Goal: Transaction & Acquisition: Book appointment/travel/reservation

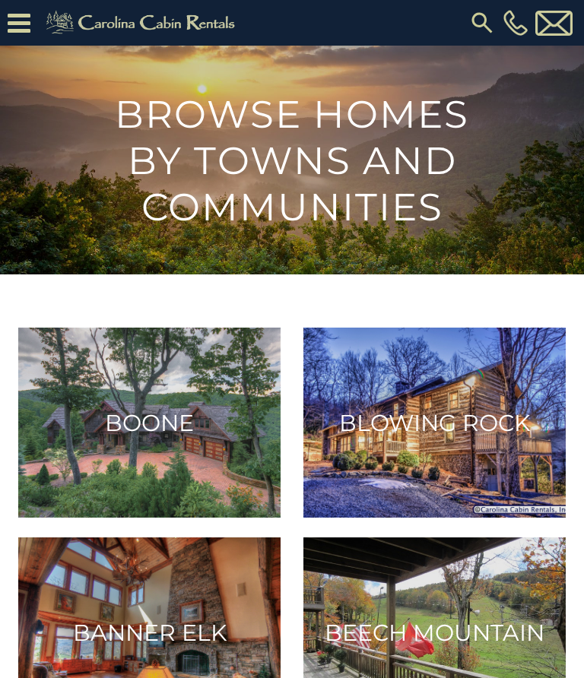
click at [163, 417] on h3 "Boone" at bounding box center [150, 423] width 236 height 28
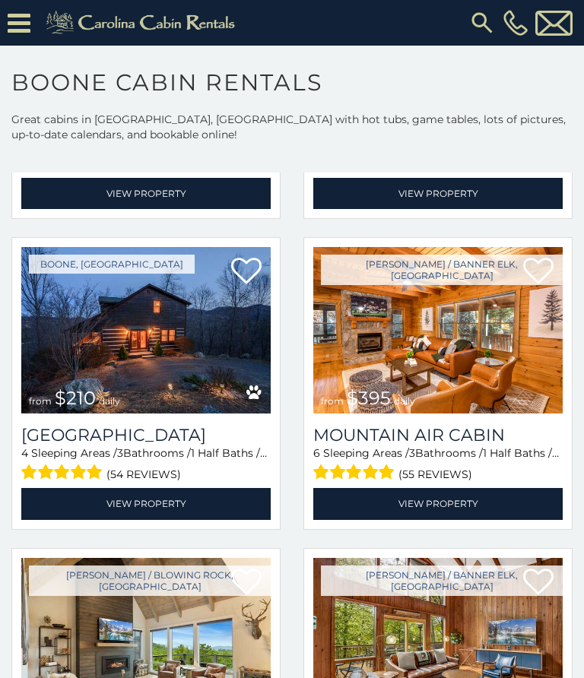
scroll to position [3734, 0]
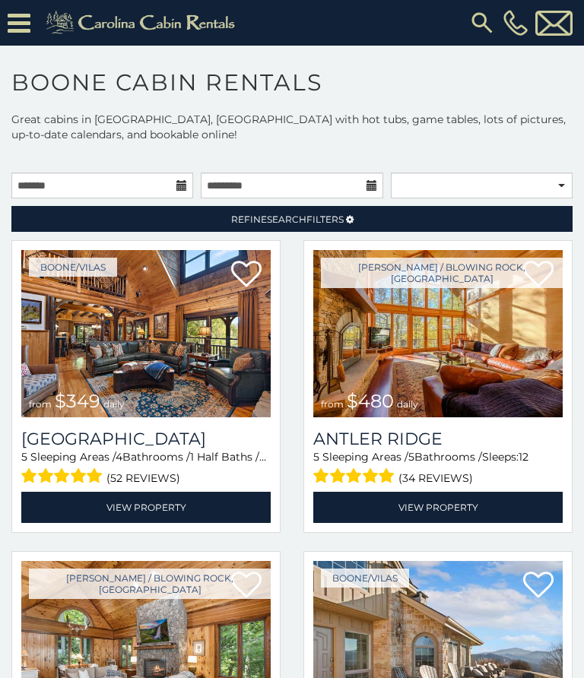
click at [485, 16] on img at bounding box center [481, 22] width 27 height 27
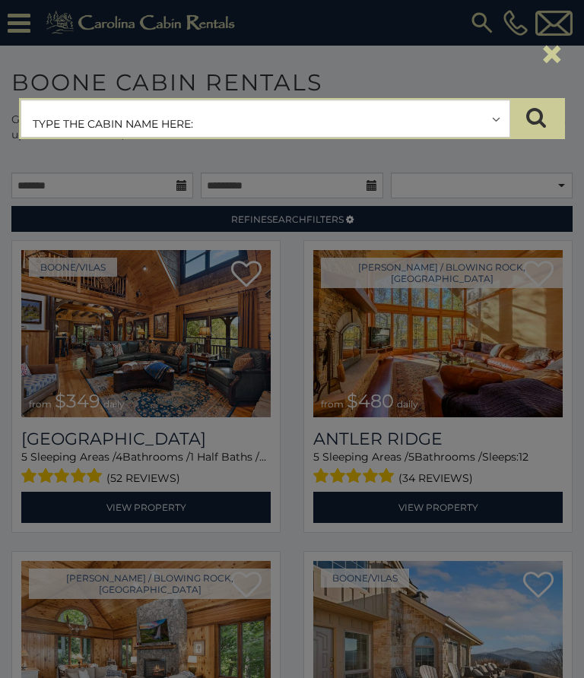
click at [54, 119] on input "text" at bounding box center [265, 119] width 488 height 38
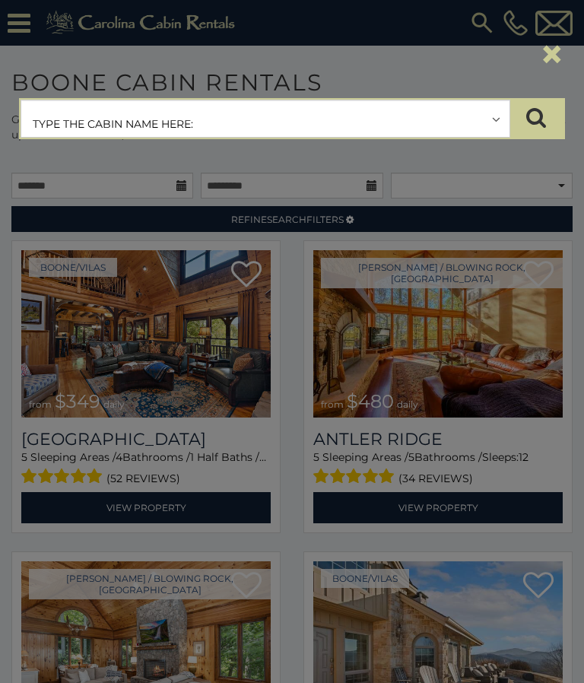
click at [505, 113] on input "text" at bounding box center [265, 119] width 488 height 38
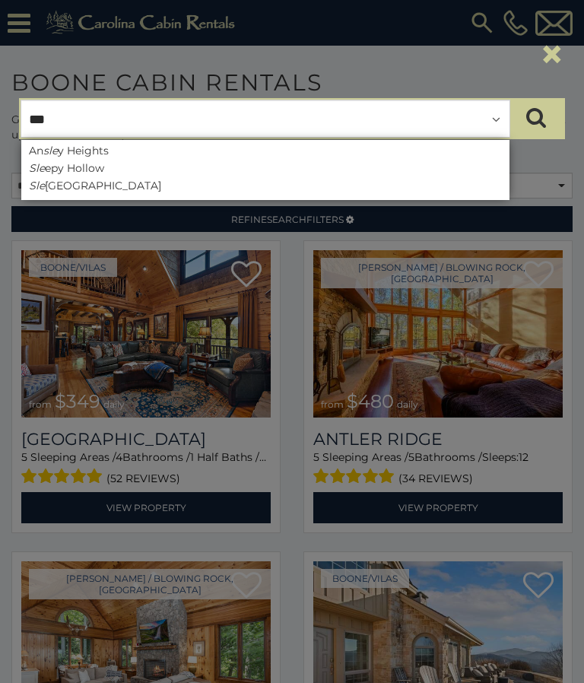
type input "****"
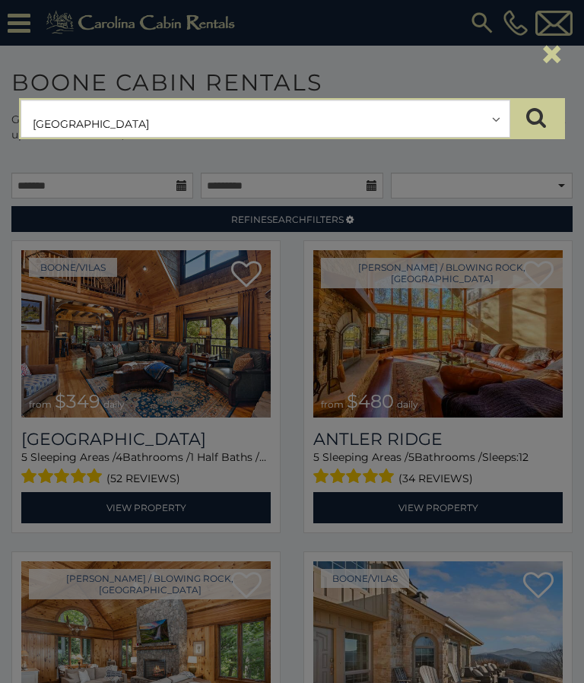
click at [135, 119] on input "text" at bounding box center [265, 119] width 488 height 38
click at [536, 119] on button "submit" at bounding box center [535, 119] width 53 height 38
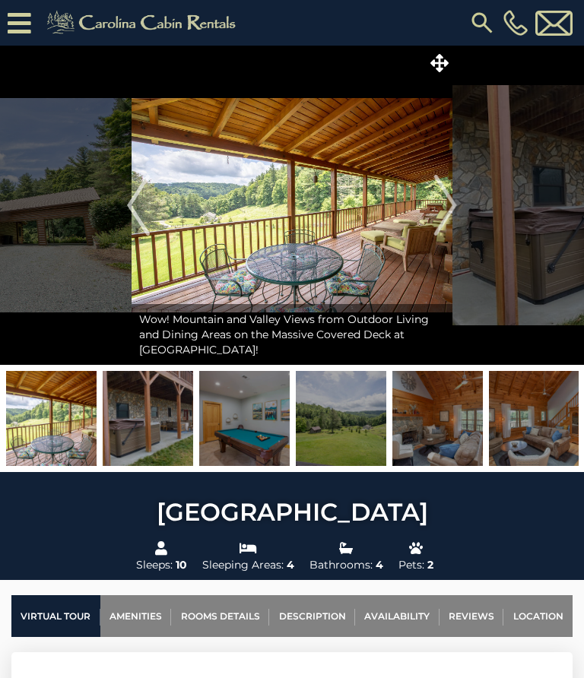
click at [137, 210] on img "Previous" at bounding box center [138, 205] width 23 height 61
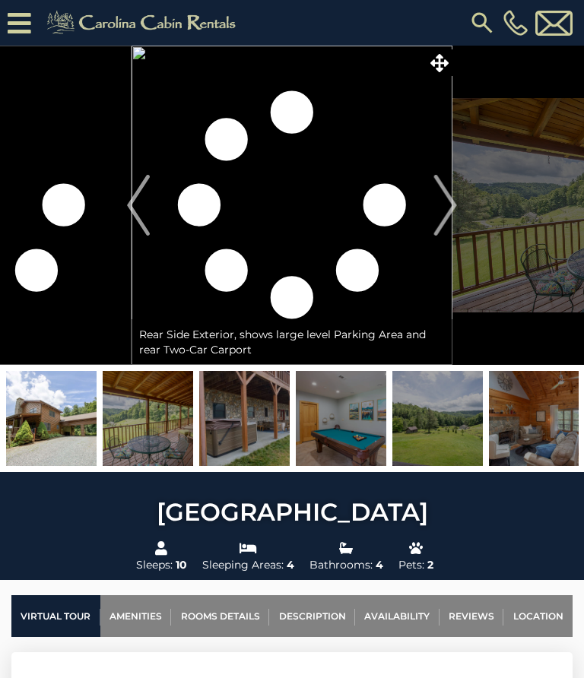
click at [455, 192] on img "Next" at bounding box center [445, 205] width 23 height 61
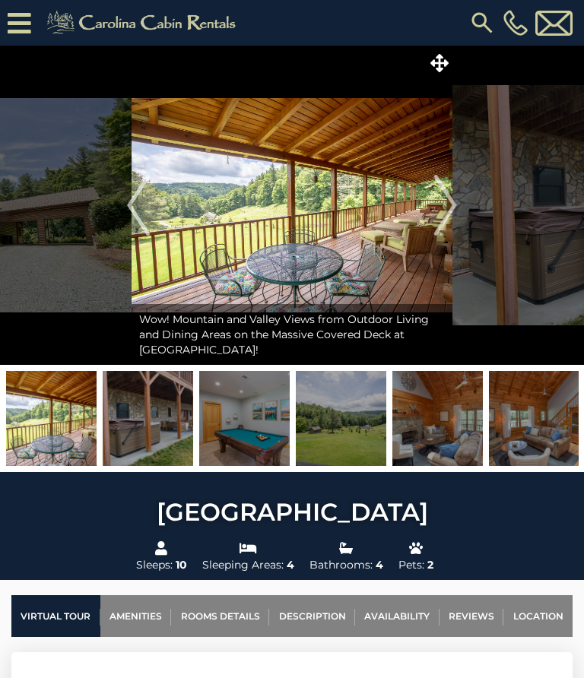
click at [452, 208] on img "Next" at bounding box center [445, 205] width 23 height 61
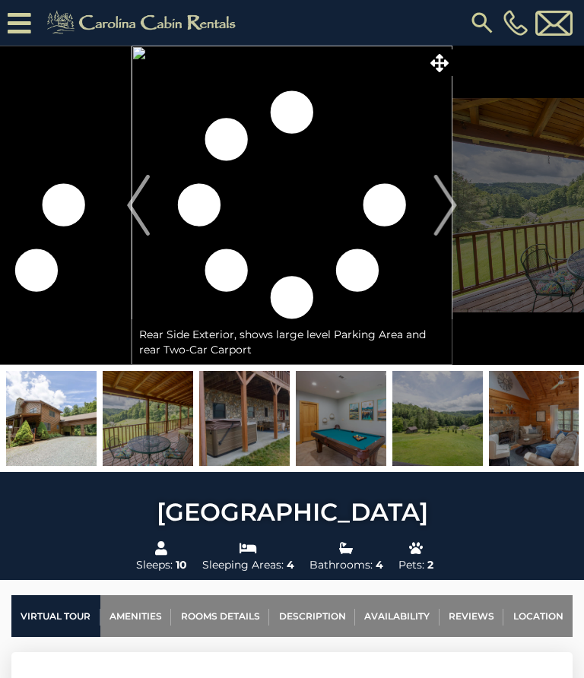
click at [55, 410] on img at bounding box center [51, 418] width 90 height 95
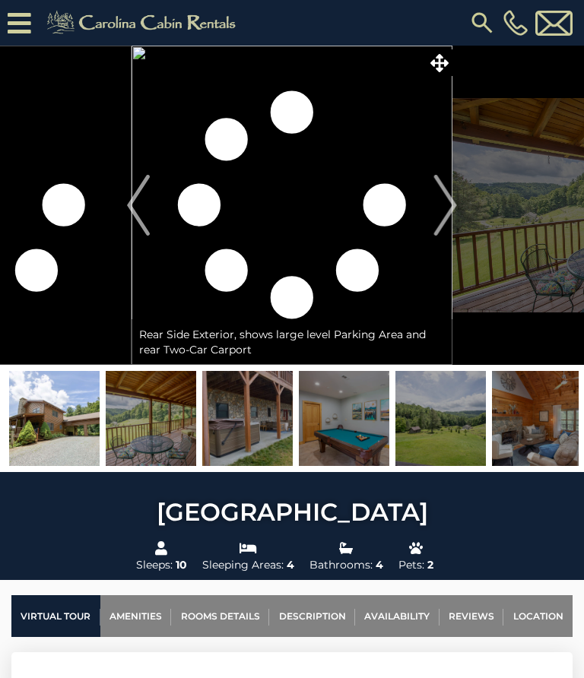
click at [449, 59] on span at bounding box center [439, 62] width 27 height 27
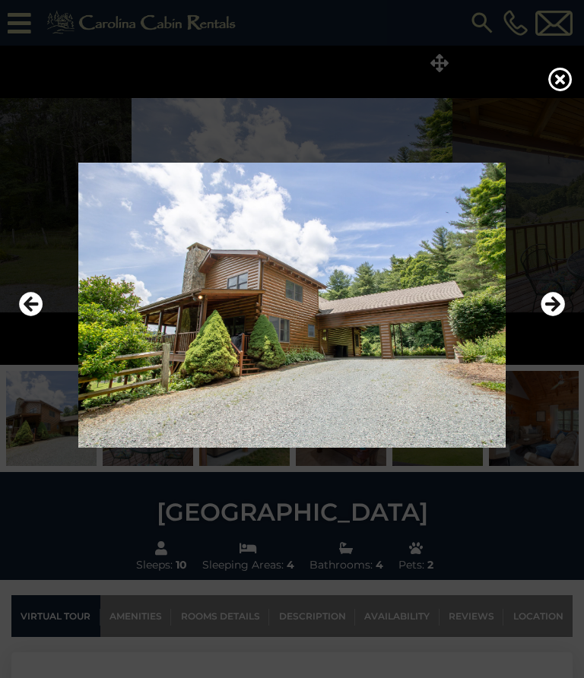
click at [550, 303] on icon "Next" at bounding box center [553, 305] width 24 height 24
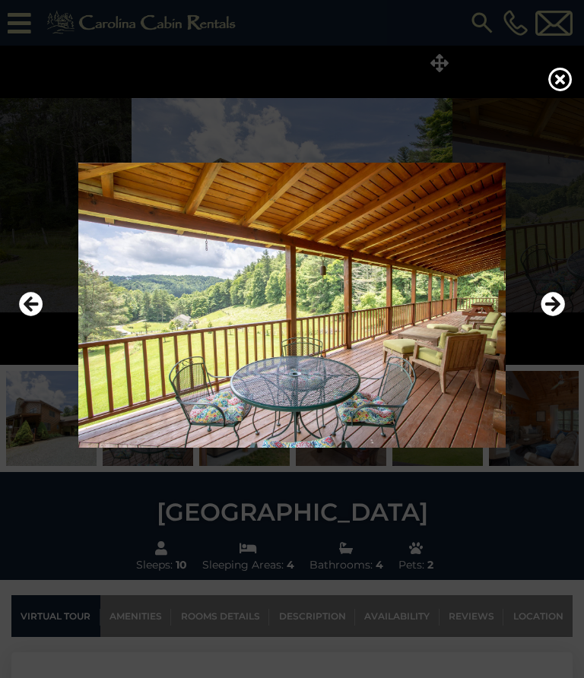
click at [550, 306] on icon "Next" at bounding box center [553, 305] width 24 height 24
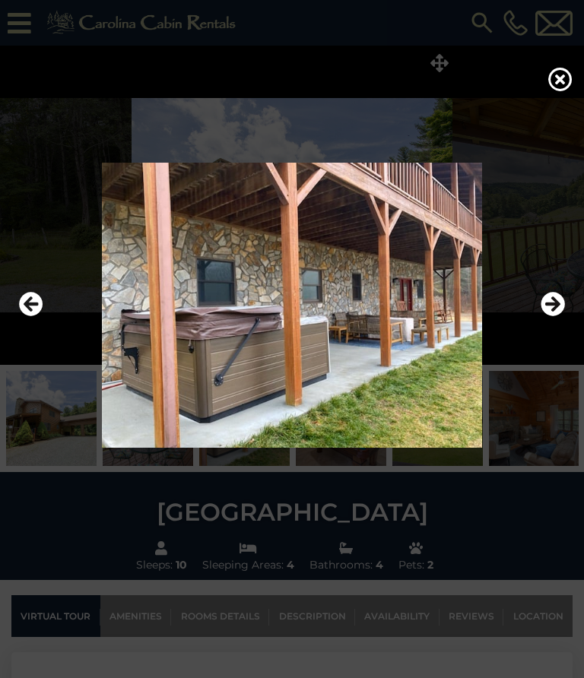
click at [548, 305] on icon "Next" at bounding box center [553, 305] width 24 height 24
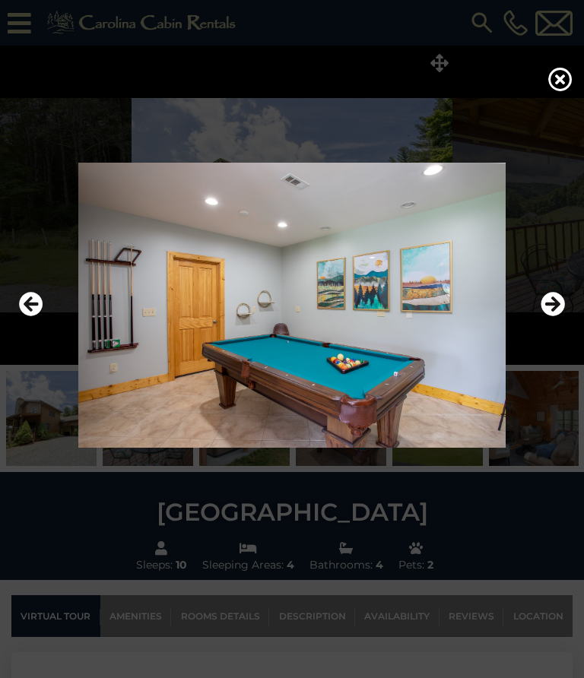
click at [545, 306] on icon "Next" at bounding box center [553, 305] width 24 height 24
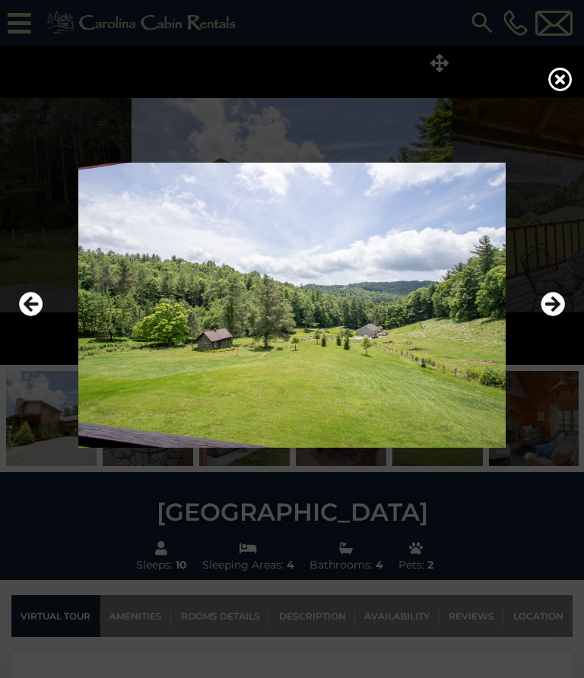
click at [553, 306] on icon "Next" at bounding box center [553, 305] width 24 height 24
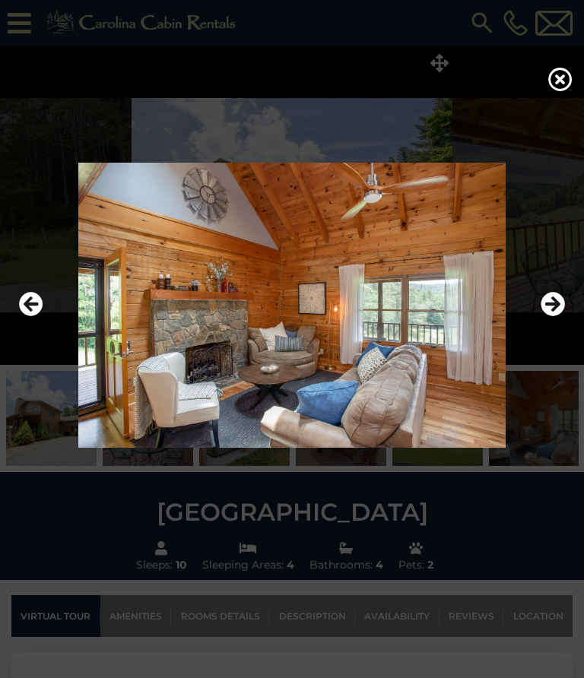
click at [17, 334] on img at bounding box center [291, 305] width 553 height 285
click at [24, 297] on icon "Previous" at bounding box center [31, 305] width 24 height 24
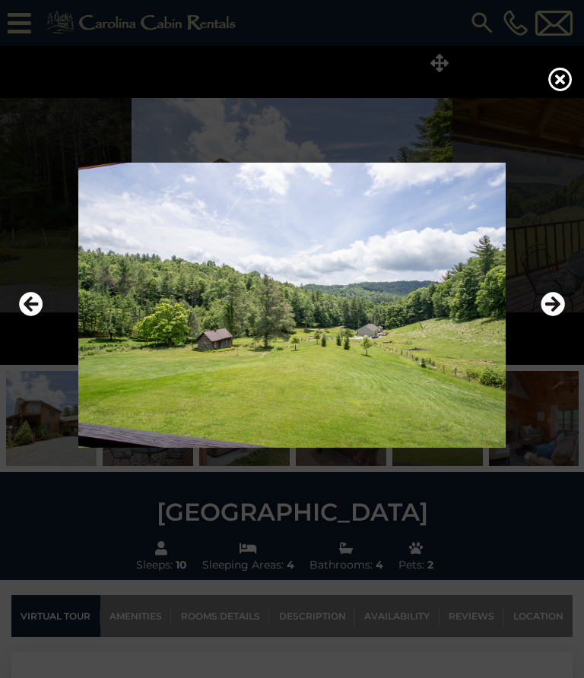
click at [555, 299] on icon "Next" at bounding box center [553, 305] width 24 height 24
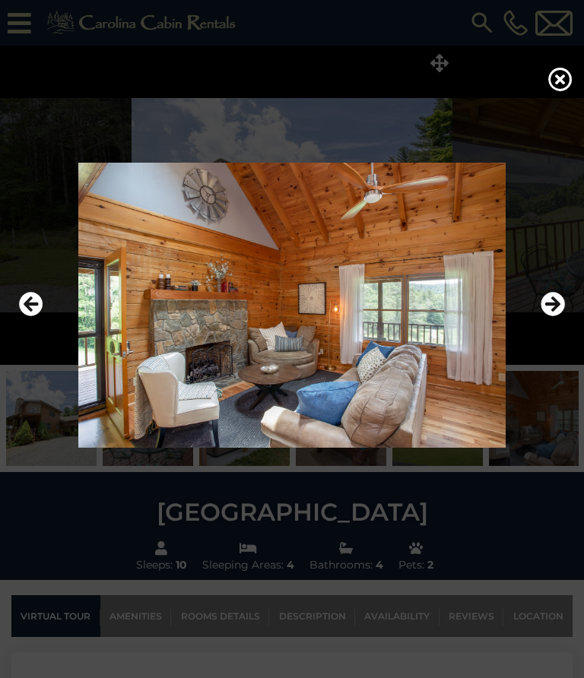
click at [553, 304] on icon "Next" at bounding box center [553, 305] width 24 height 24
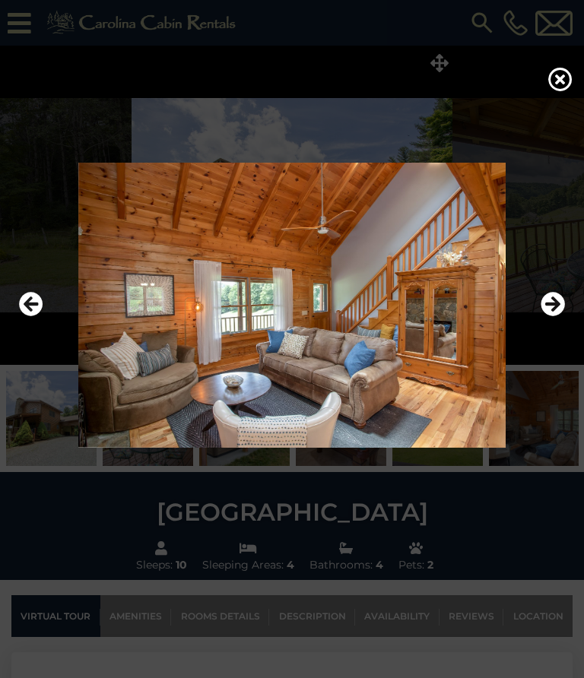
click at [560, 302] on icon "Next" at bounding box center [553, 305] width 24 height 24
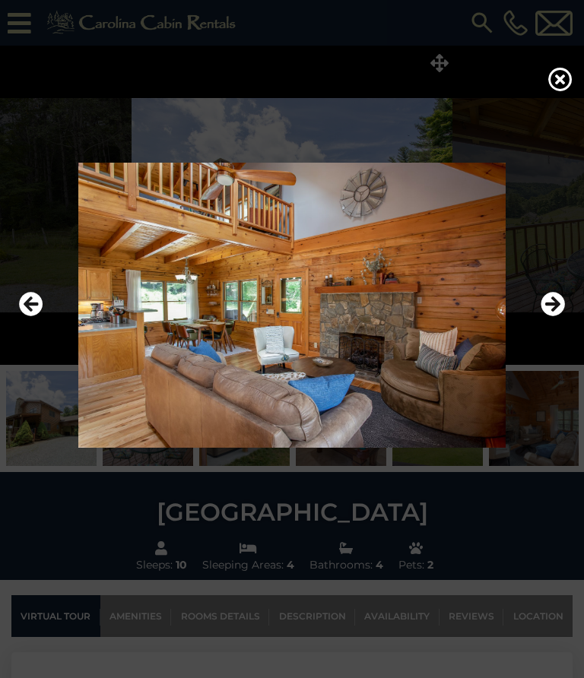
click at [556, 309] on icon "Next" at bounding box center [553, 305] width 24 height 24
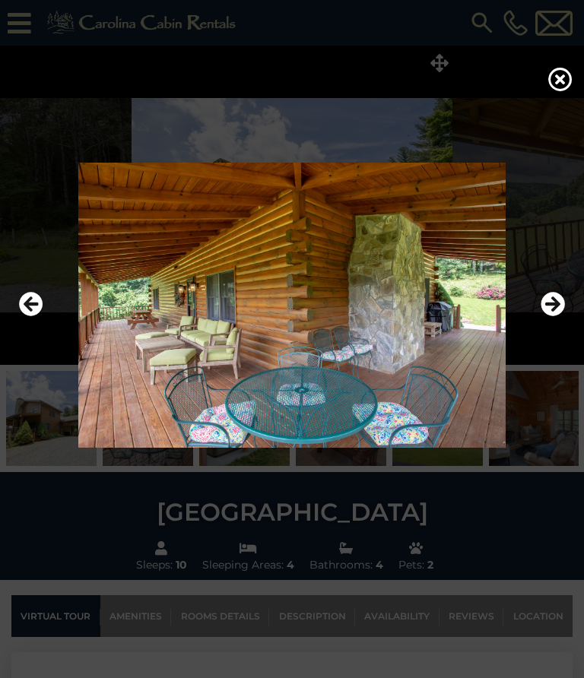
click at [560, 298] on icon "Next" at bounding box center [553, 305] width 24 height 24
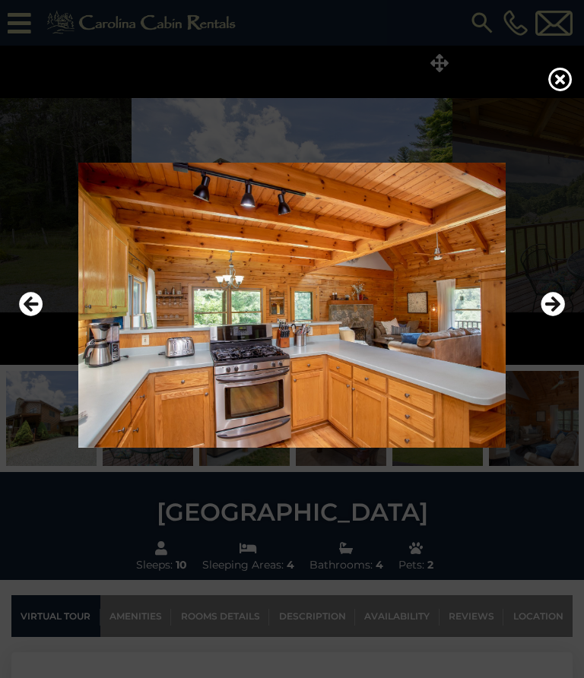
click at [556, 301] on icon "Next" at bounding box center [553, 305] width 24 height 24
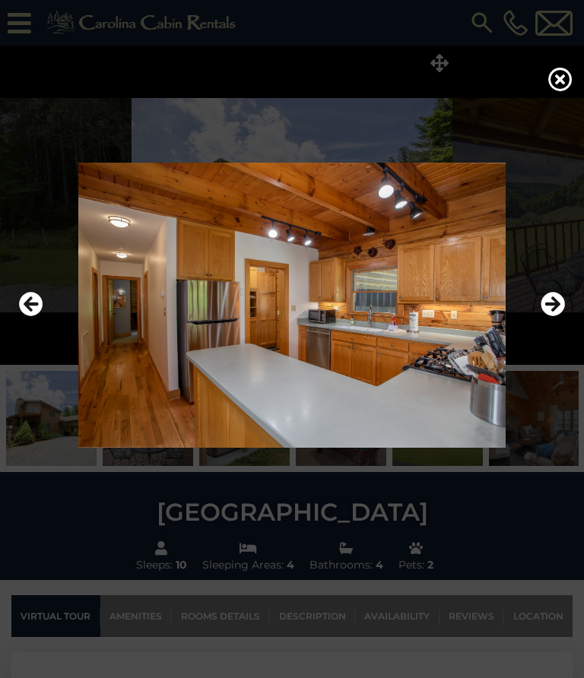
click at [564, 303] on icon "Next" at bounding box center [553, 305] width 24 height 24
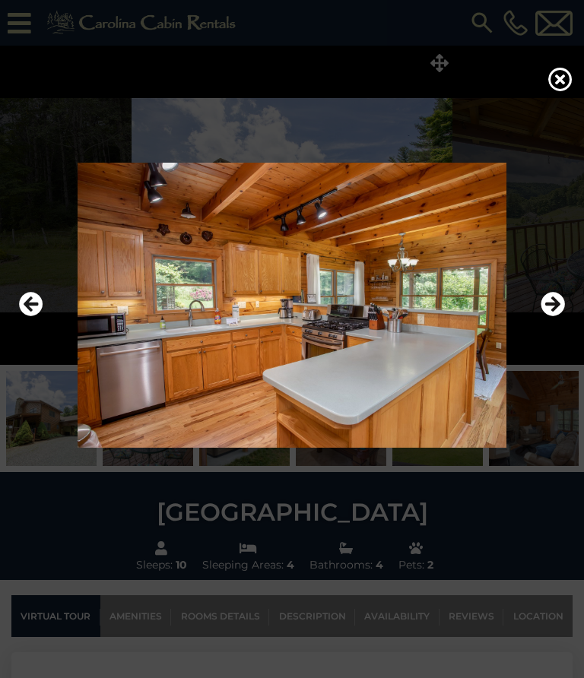
click at [555, 305] on icon "Next" at bounding box center [553, 305] width 24 height 24
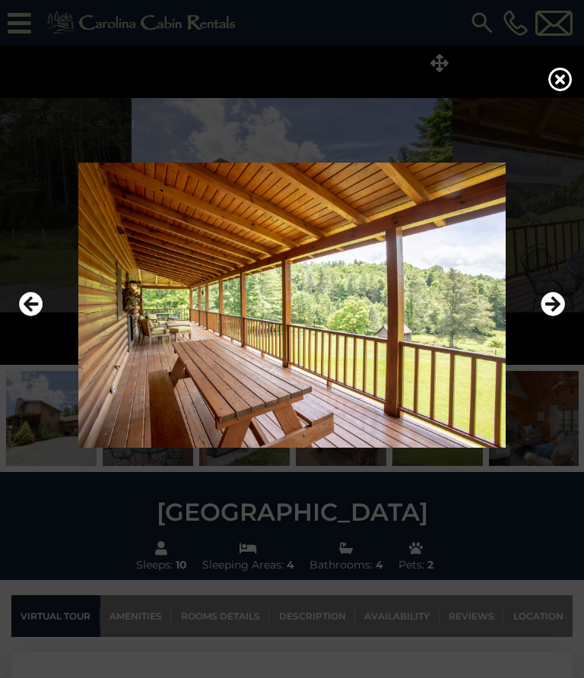
click at [559, 299] on icon "Next" at bounding box center [553, 305] width 24 height 24
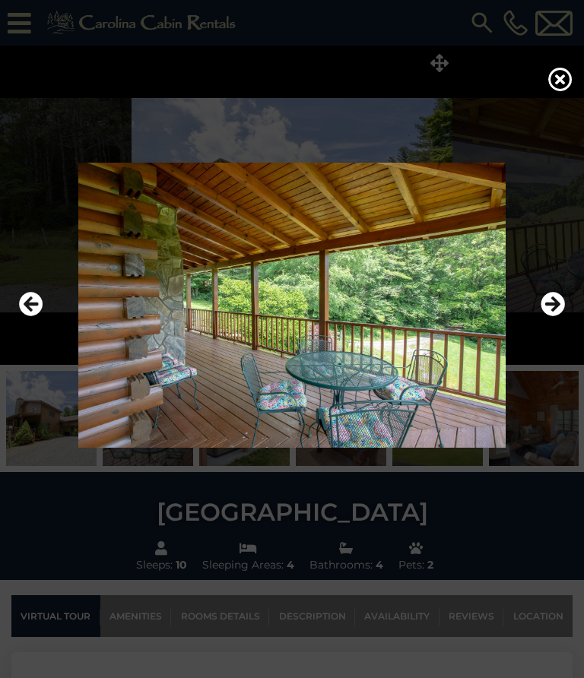
click at [562, 308] on icon "Next" at bounding box center [553, 305] width 24 height 24
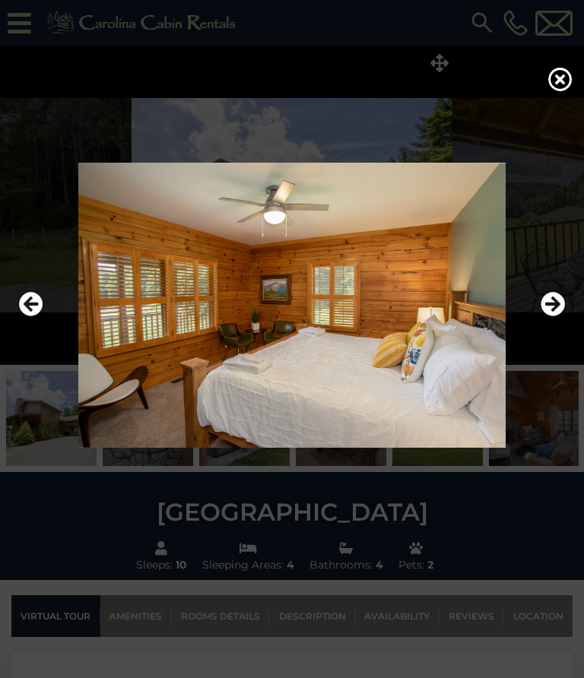
click at [556, 297] on icon "Next" at bounding box center [553, 305] width 24 height 24
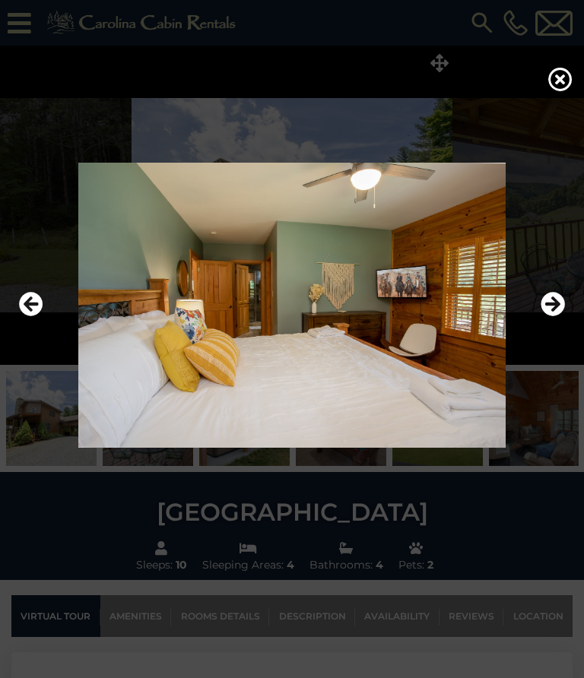
click at [559, 306] on icon "Next" at bounding box center [553, 305] width 24 height 24
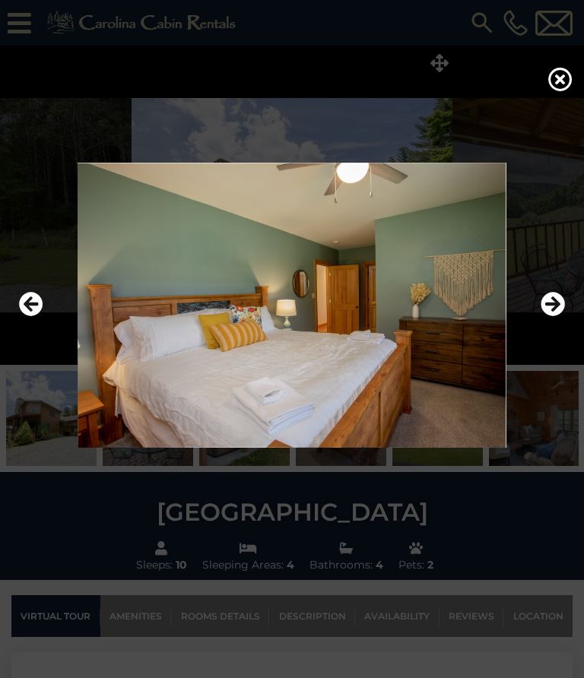
click at [560, 309] on icon "Next" at bounding box center [553, 305] width 24 height 24
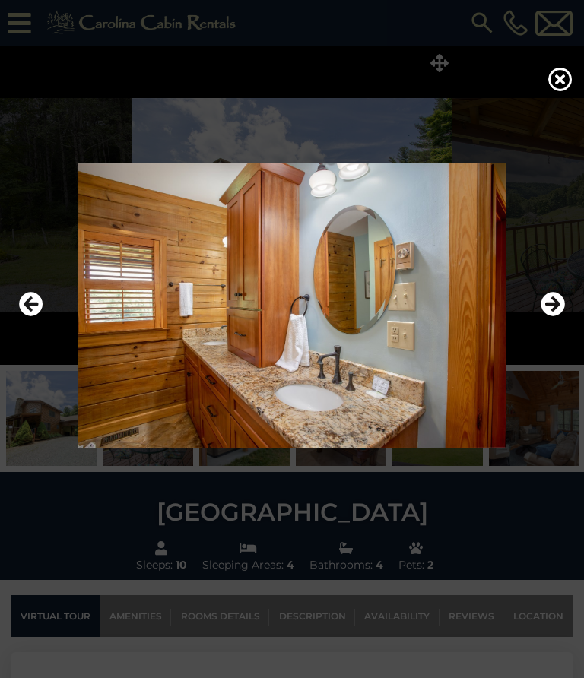
click at [561, 305] on icon "Next" at bounding box center [553, 305] width 24 height 24
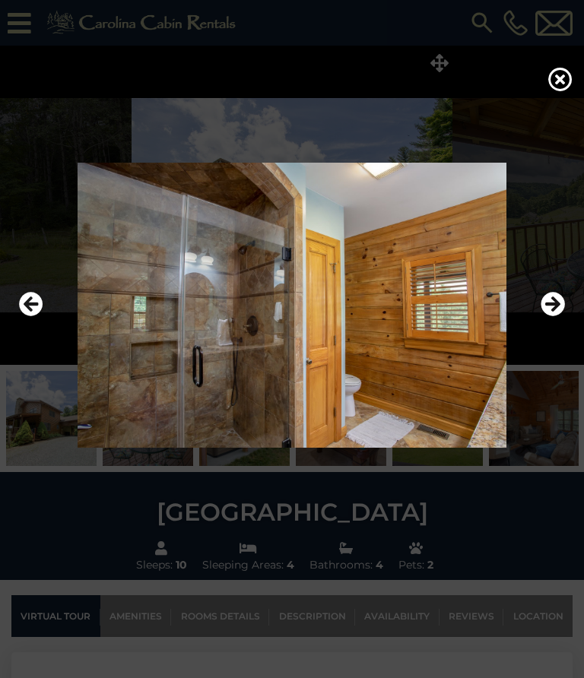
click at [556, 299] on icon "Next" at bounding box center [553, 305] width 24 height 24
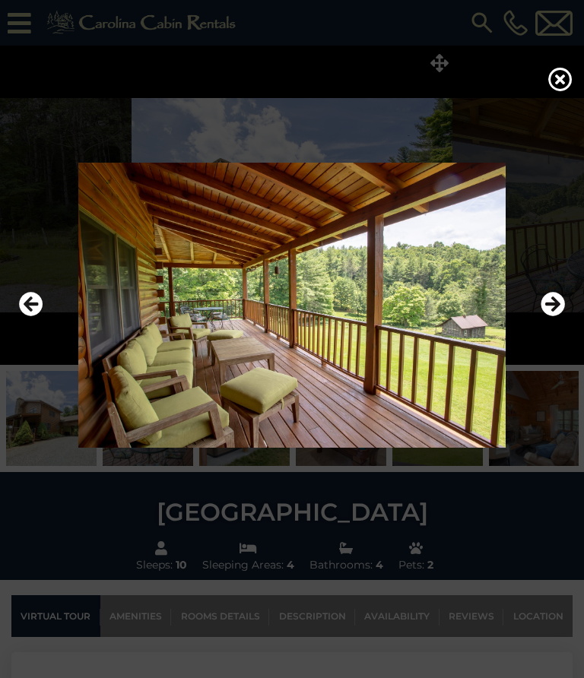
click at [556, 309] on icon "Next" at bounding box center [553, 305] width 24 height 24
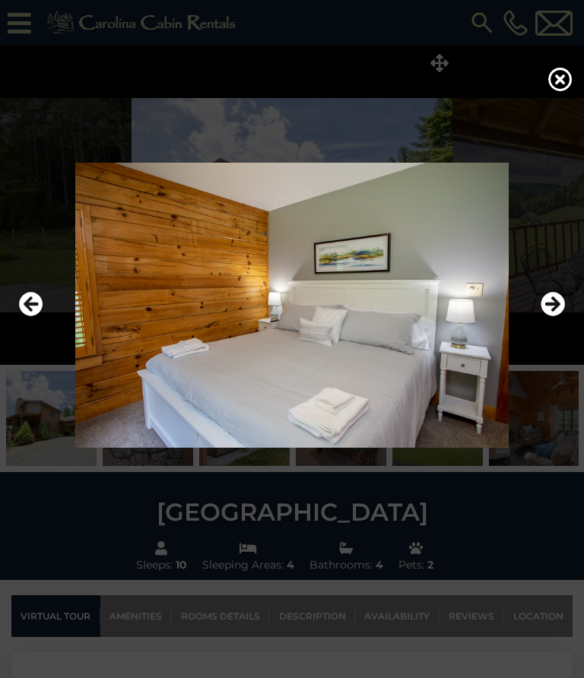
click at [545, 306] on icon "Next" at bounding box center [553, 305] width 24 height 24
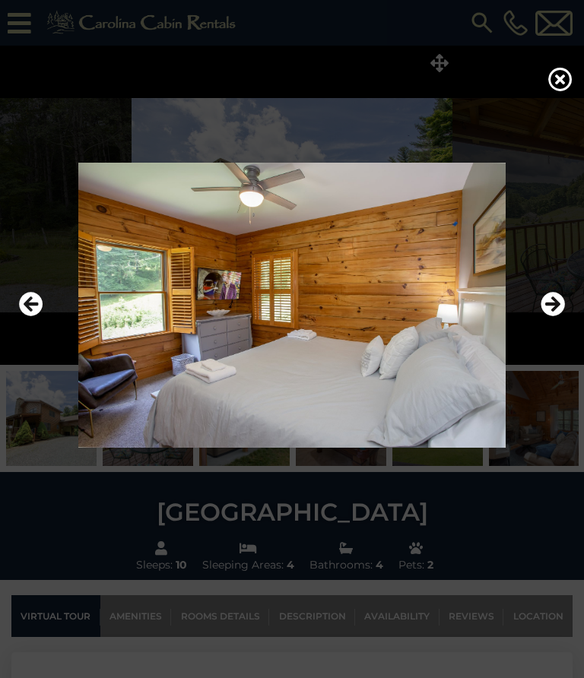
click at [553, 311] on icon "Next" at bounding box center [553, 305] width 24 height 24
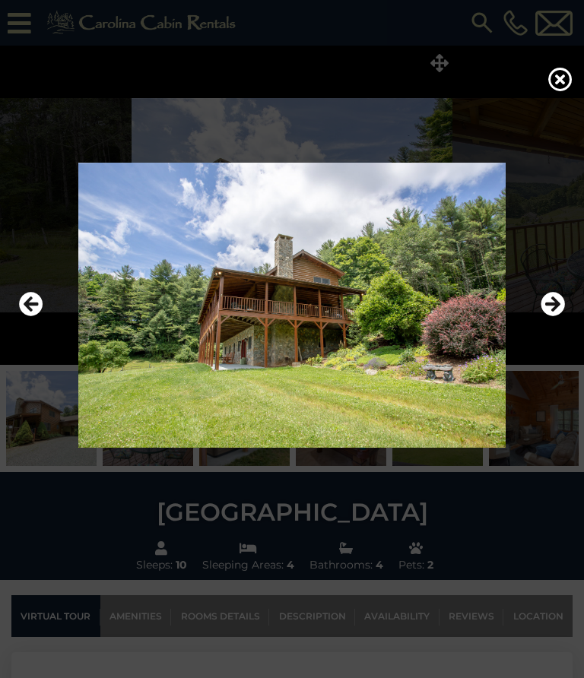
click at [560, 306] on icon "Next" at bounding box center [553, 305] width 24 height 24
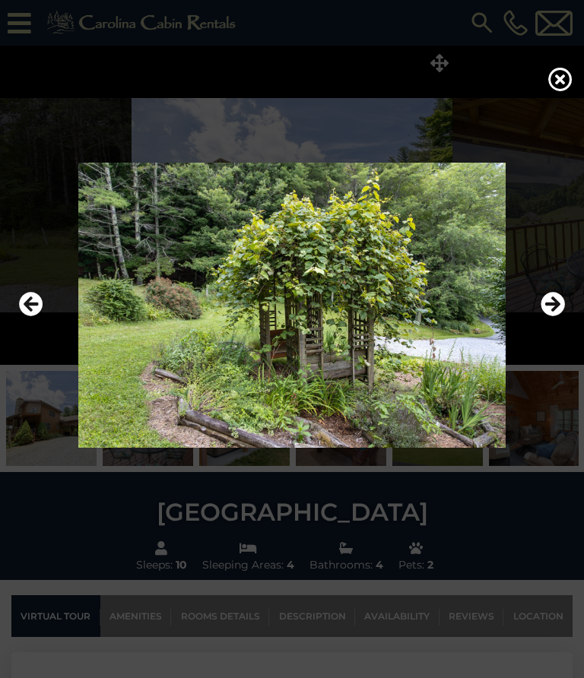
click at [560, 303] on icon "Next" at bounding box center [553, 305] width 24 height 24
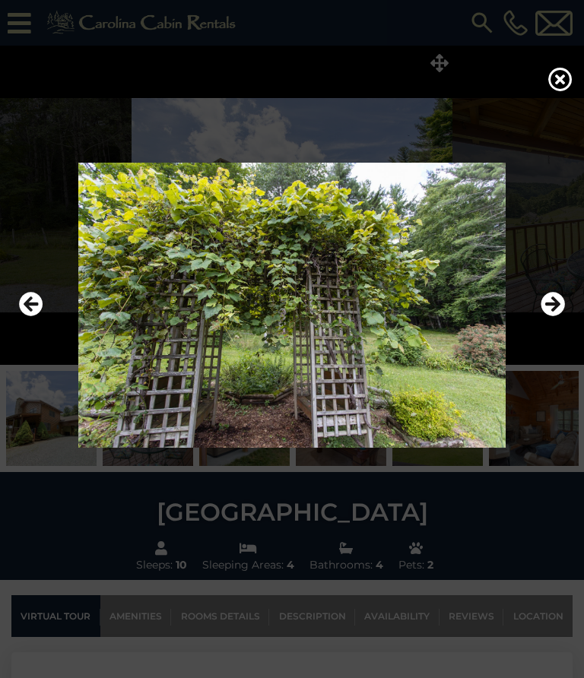
click at [561, 314] on icon "Next" at bounding box center [553, 305] width 24 height 24
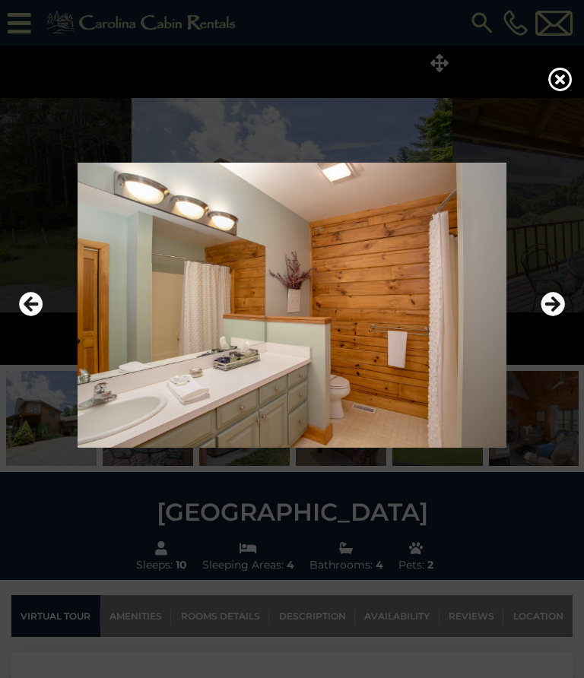
click at [563, 302] on icon "Next" at bounding box center [553, 305] width 24 height 24
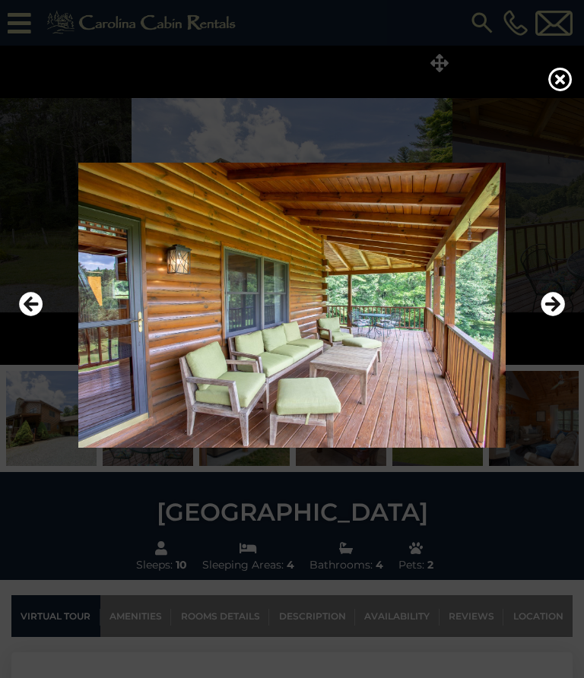
click at [25, 303] on icon "Previous" at bounding box center [31, 305] width 24 height 24
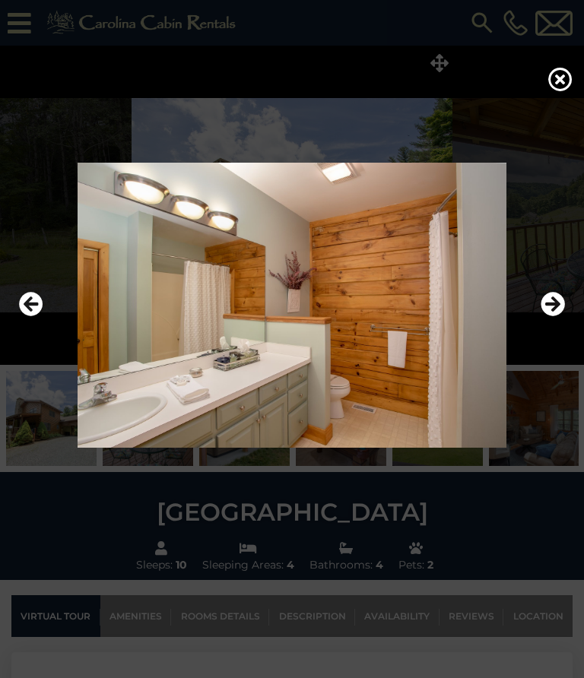
click at [31, 287] on img at bounding box center [291, 305] width 553 height 285
click at [36, 301] on icon "Previous" at bounding box center [31, 305] width 24 height 24
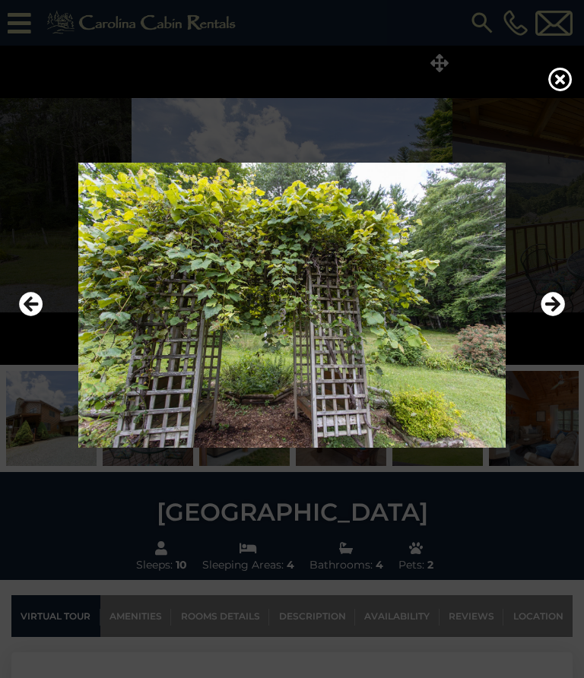
click at [32, 299] on icon "Previous" at bounding box center [31, 305] width 24 height 24
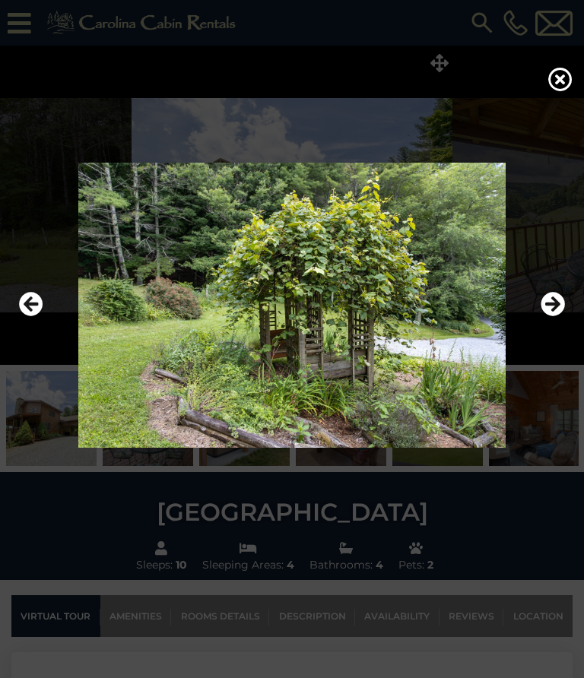
click at [35, 297] on icon "Previous" at bounding box center [31, 305] width 24 height 24
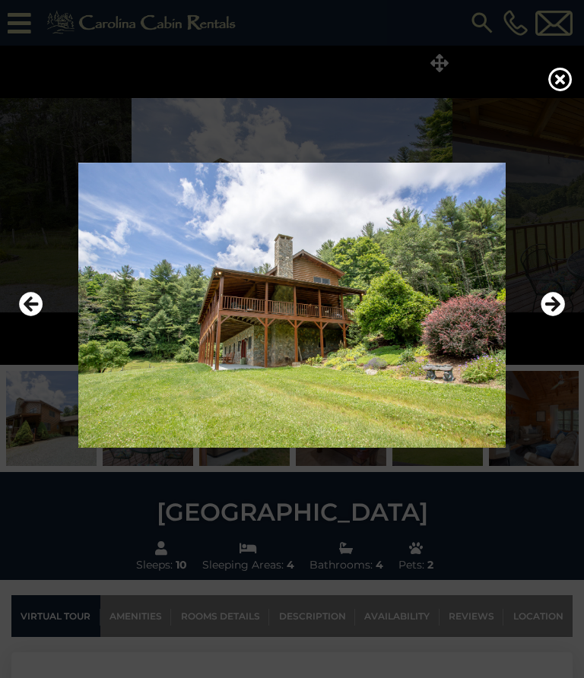
click at [37, 296] on icon "Previous" at bounding box center [31, 305] width 24 height 24
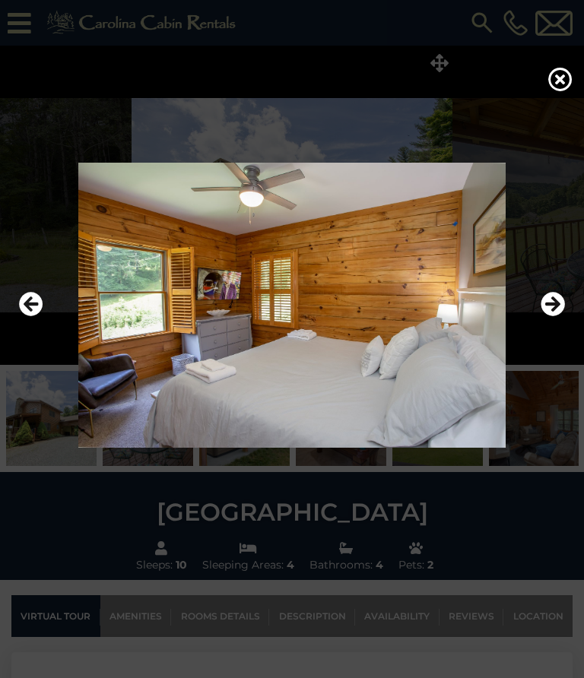
click at [36, 293] on icon "Previous" at bounding box center [31, 305] width 24 height 24
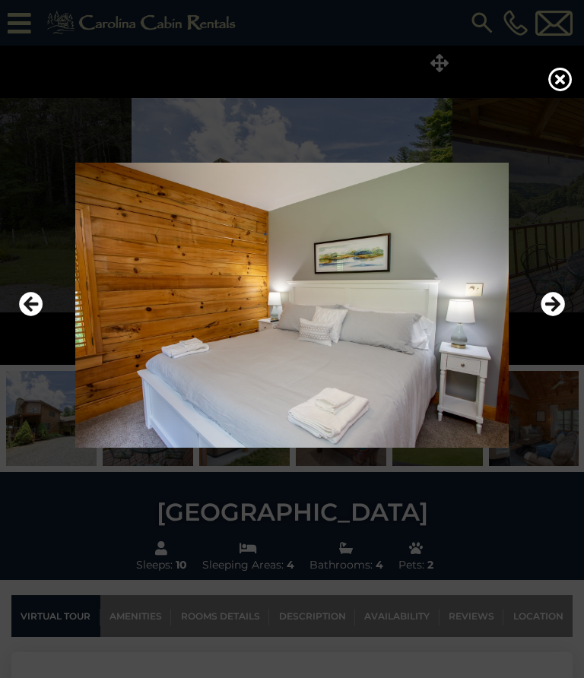
click at [38, 296] on icon "Previous" at bounding box center [31, 305] width 24 height 24
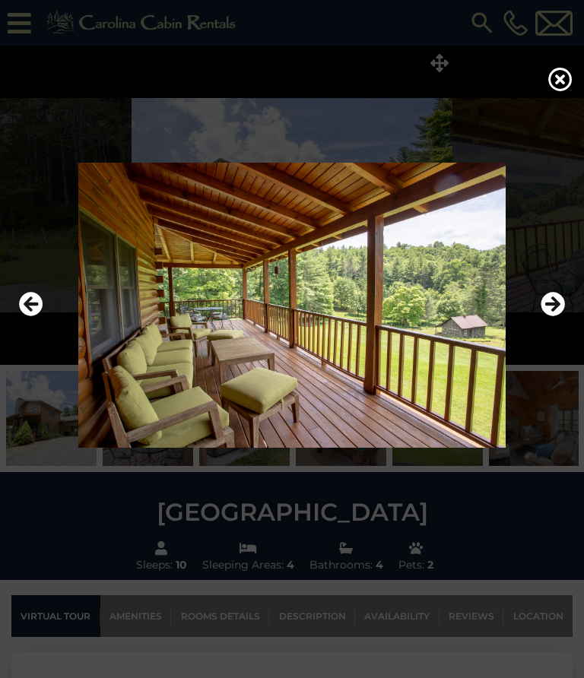
click at [39, 298] on icon "Previous" at bounding box center [31, 305] width 24 height 24
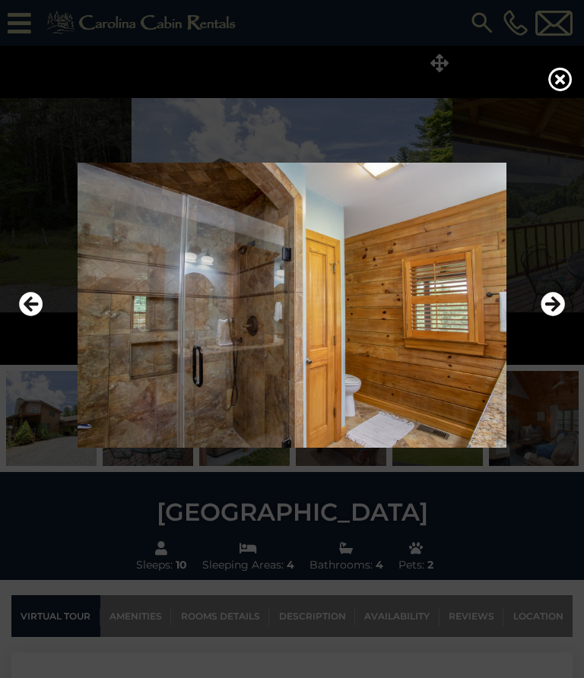
click at [35, 296] on icon "Previous" at bounding box center [31, 305] width 24 height 24
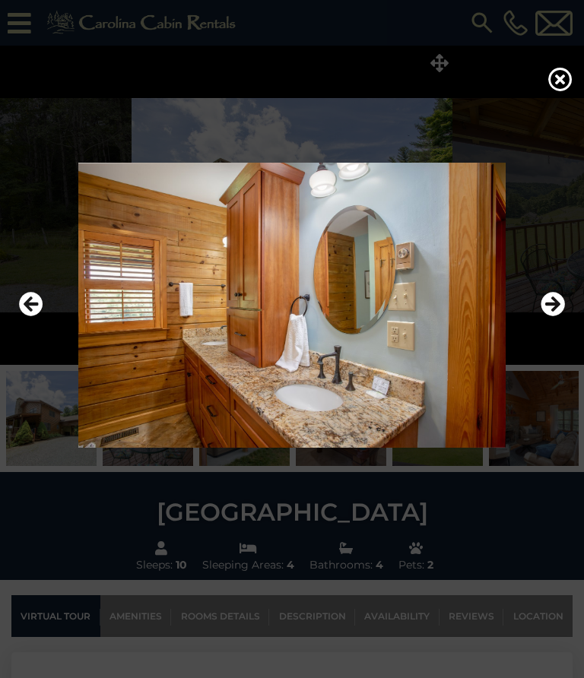
click at [35, 299] on icon "Previous" at bounding box center [31, 305] width 24 height 24
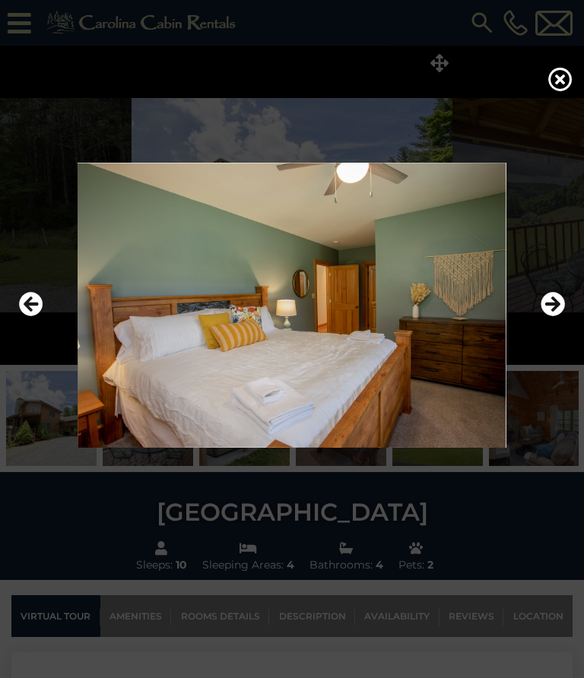
click at [41, 300] on icon "Previous" at bounding box center [31, 305] width 24 height 24
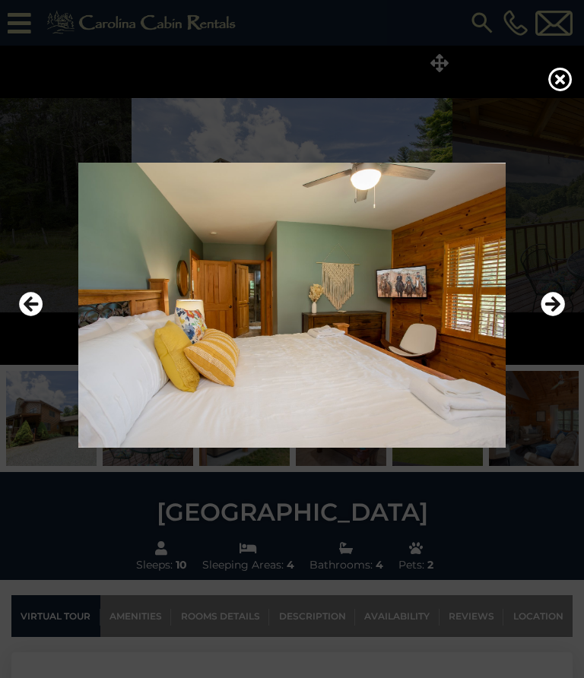
click at [34, 298] on icon "Previous" at bounding box center [31, 305] width 24 height 24
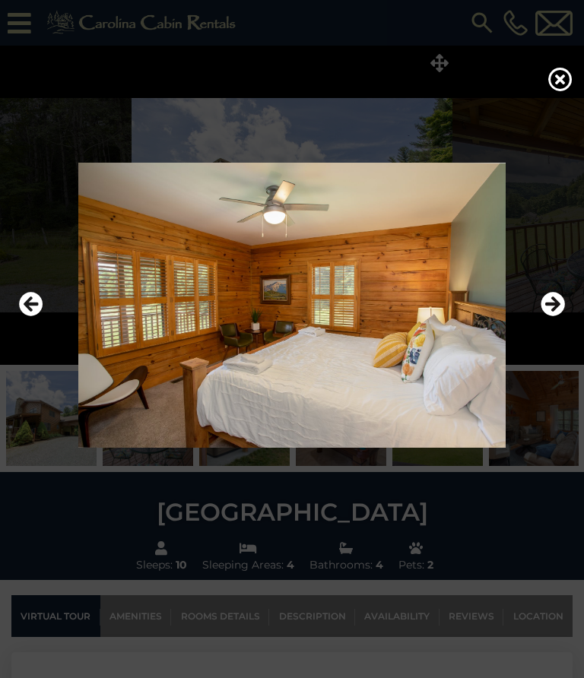
click at [33, 298] on icon "Previous" at bounding box center [31, 305] width 24 height 24
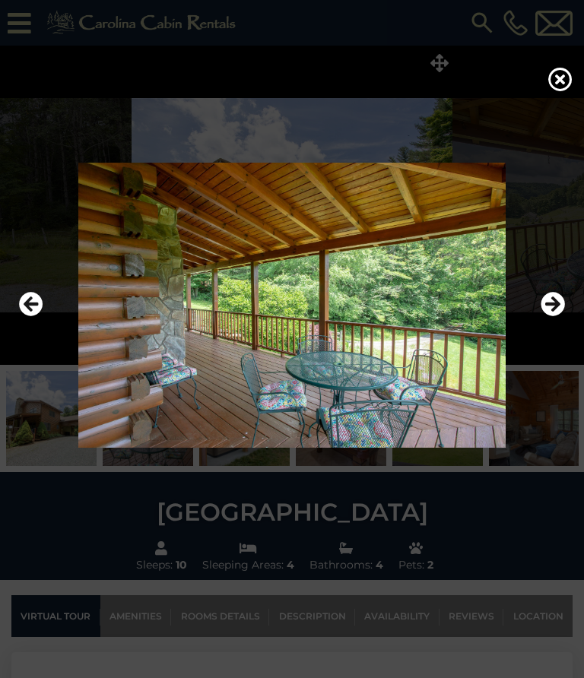
click at [31, 301] on icon "Previous" at bounding box center [31, 305] width 24 height 24
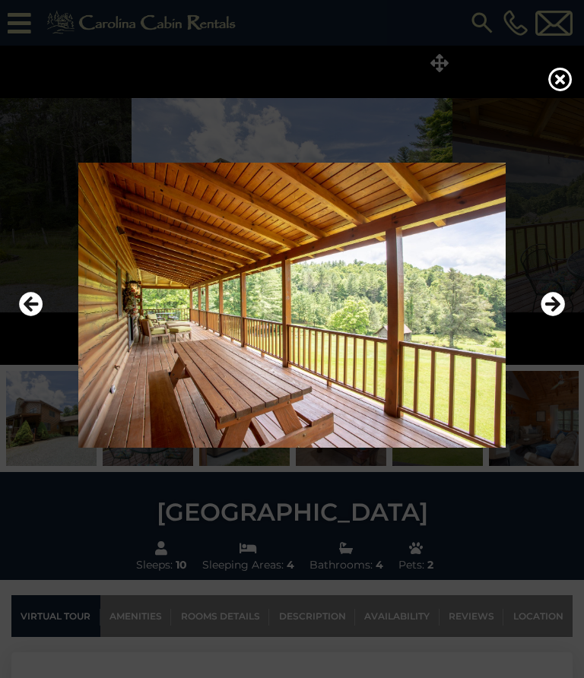
click at [38, 299] on icon "Previous" at bounding box center [31, 305] width 24 height 24
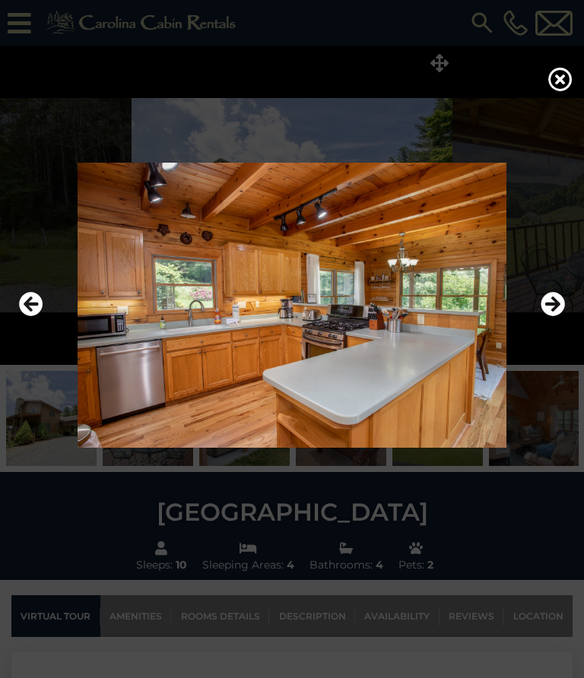
click at [31, 299] on icon "Previous" at bounding box center [31, 305] width 24 height 24
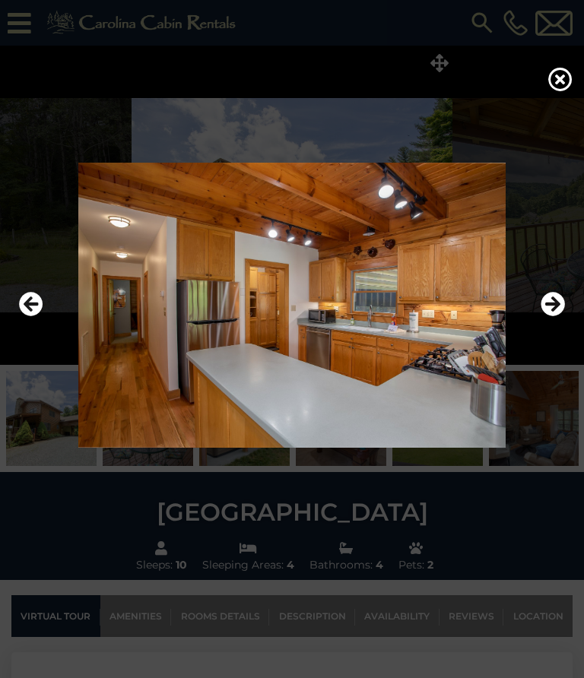
click at [38, 294] on icon "Previous" at bounding box center [31, 305] width 24 height 24
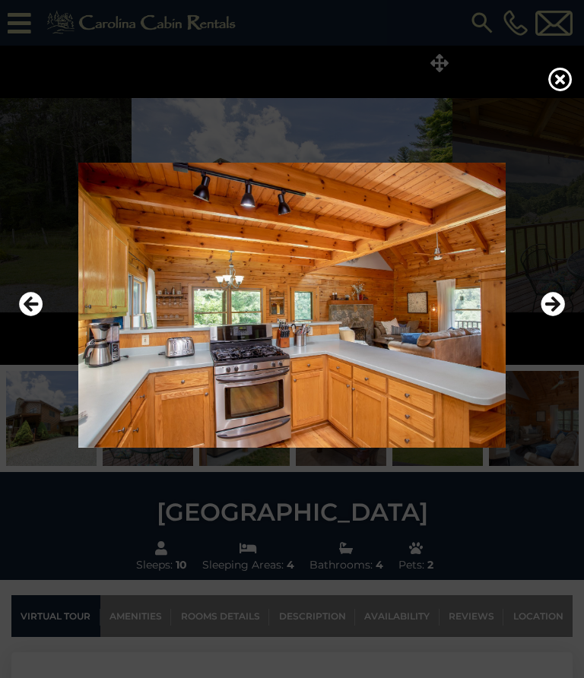
click at [40, 297] on icon "Previous" at bounding box center [31, 305] width 24 height 24
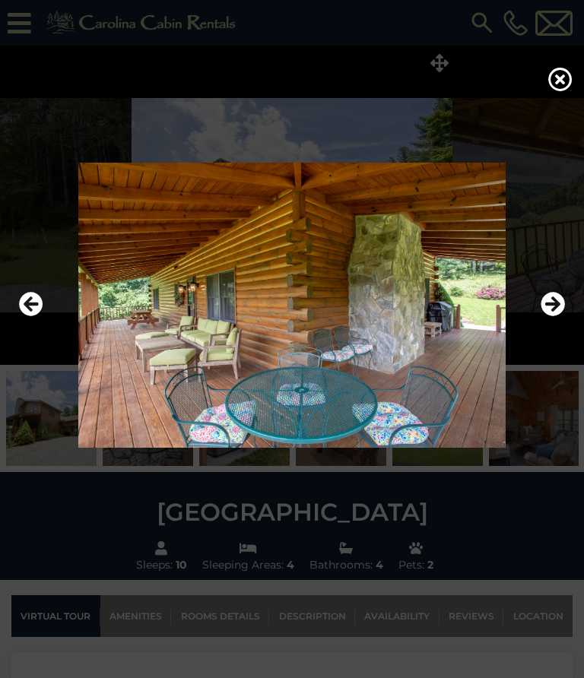
click at [38, 296] on icon "Previous" at bounding box center [31, 305] width 24 height 24
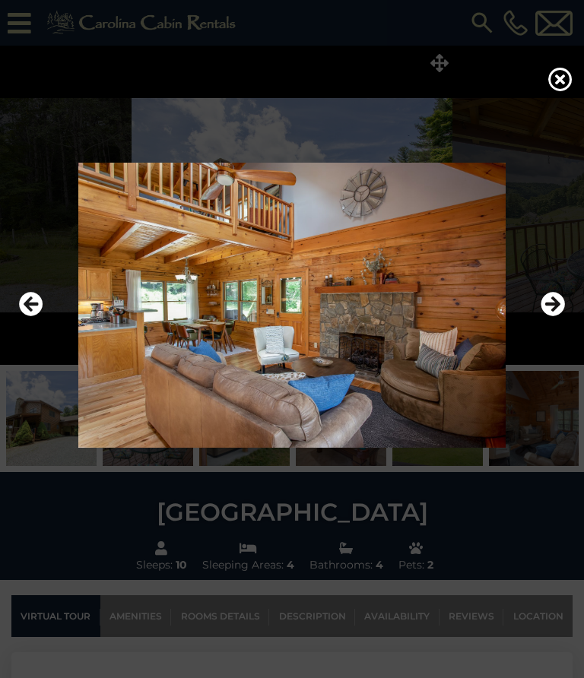
click at [36, 303] on icon "Previous" at bounding box center [31, 305] width 24 height 24
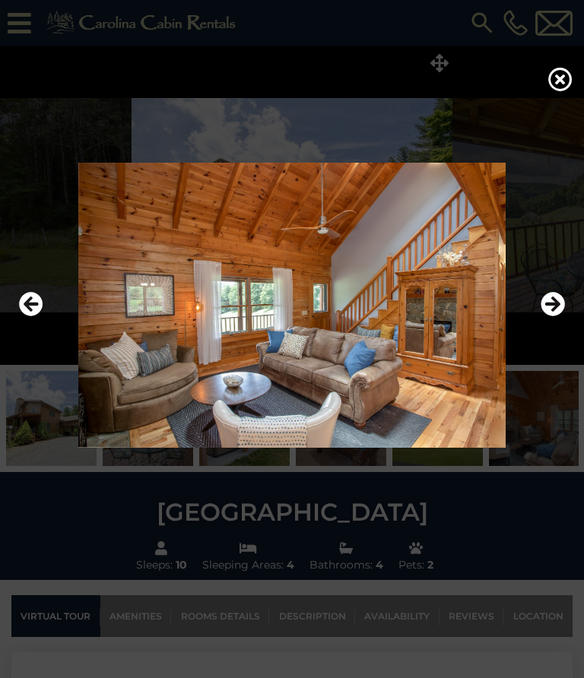
click at [38, 298] on icon "Previous" at bounding box center [31, 305] width 24 height 24
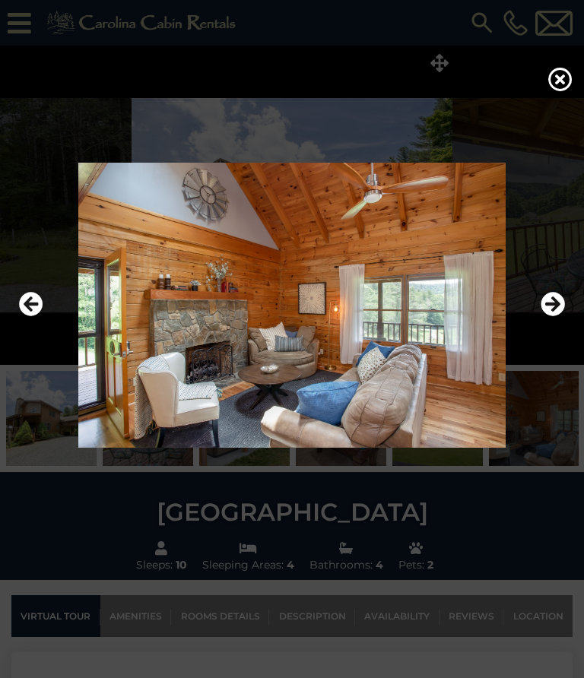
click at [36, 300] on icon "Previous" at bounding box center [31, 305] width 24 height 24
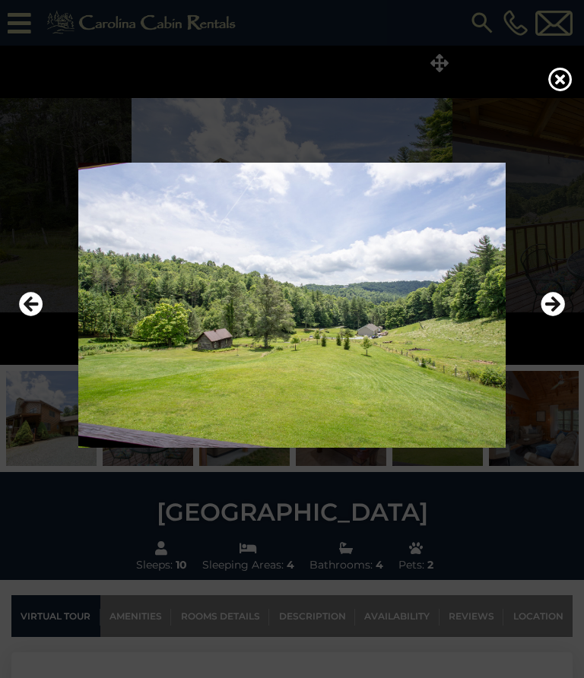
click at [40, 302] on icon "Previous" at bounding box center [31, 305] width 24 height 24
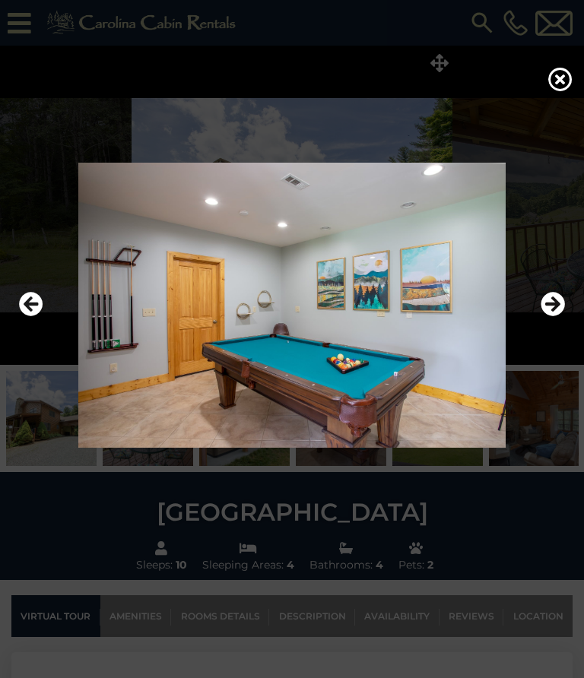
click at [33, 303] on icon "Previous" at bounding box center [31, 305] width 24 height 24
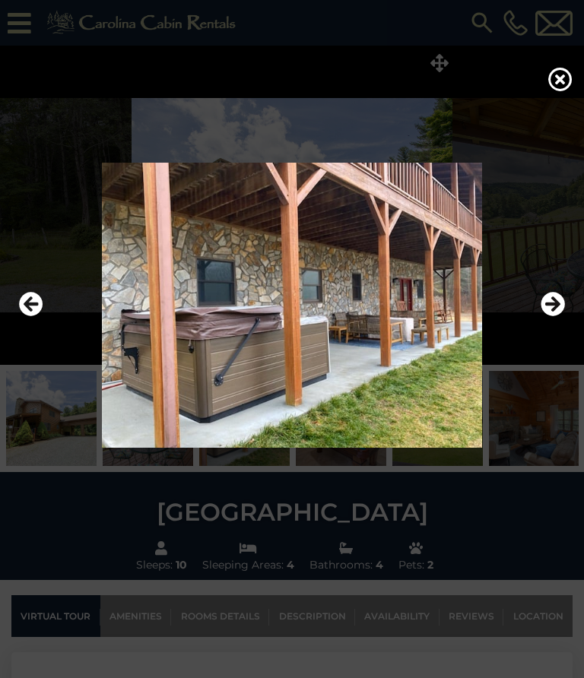
click at [36, 304] on icon "Previous" at bounding box center [31, 305] width 24 height 24
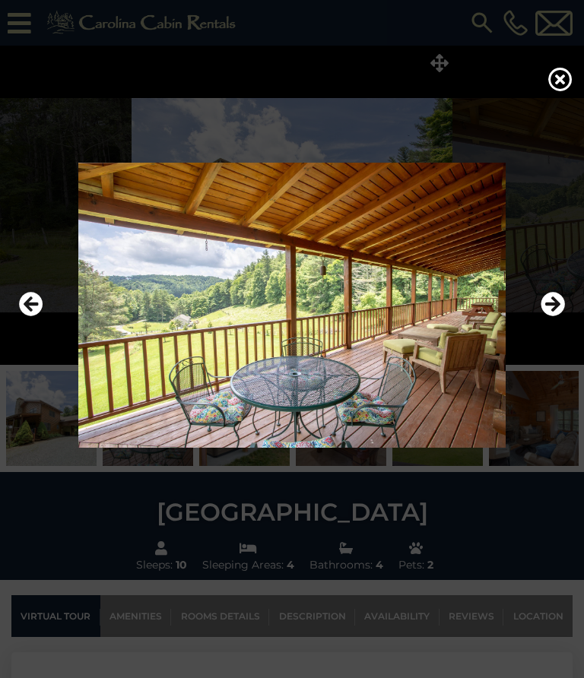
click at [40, 300] on icon "Previous" at bounding box center [31, 305] width 24 height 24
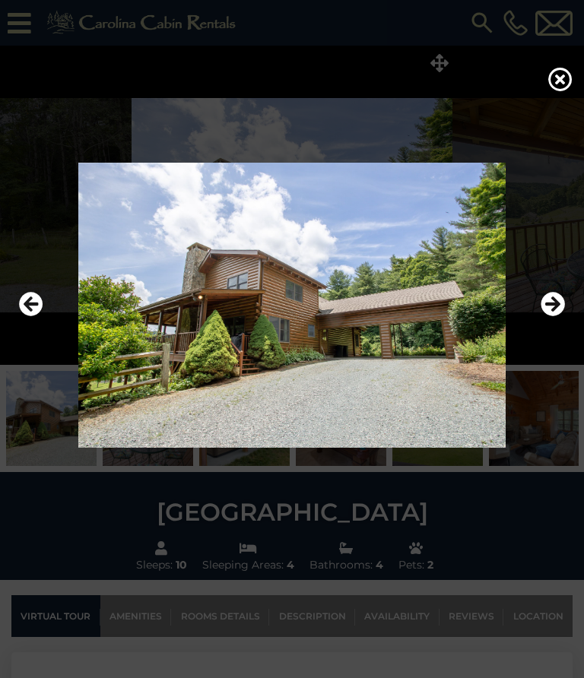
click at [561, 305] on icon "Next" at bounding box center [553, 305] width 24 height 24
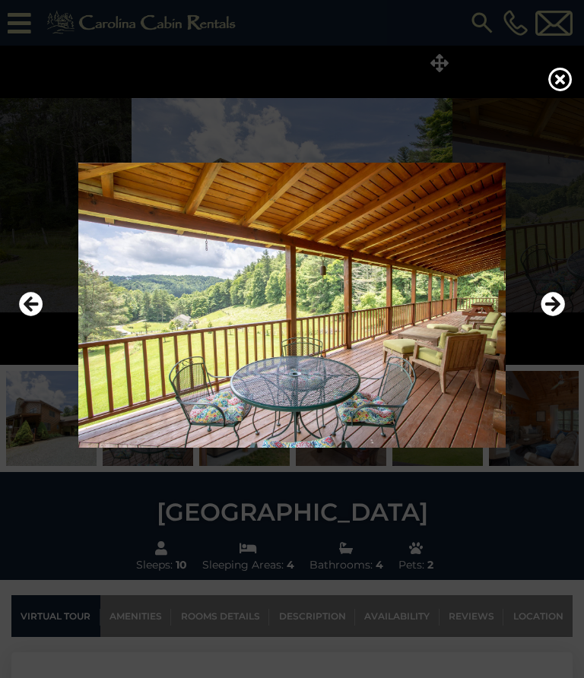
click at [556, 308] on icon "Next" at bounding box center [553, 305] width 24 height 24
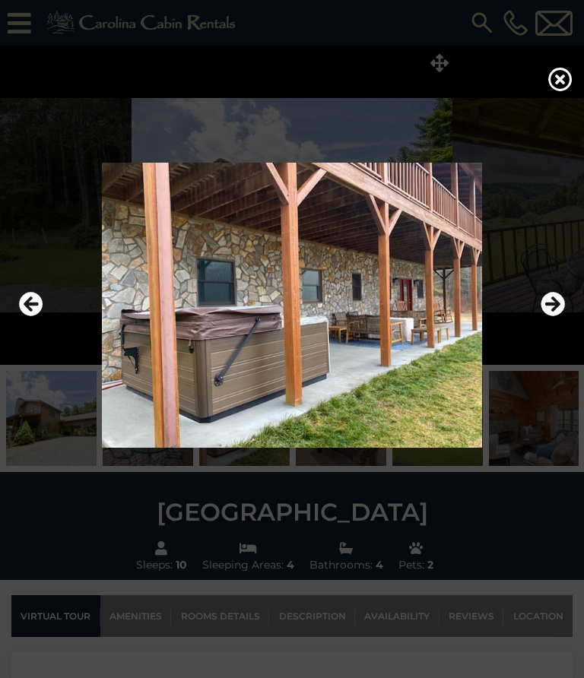
click at [555, 305] on icon "Next" at bounding box center [553, 305] width 24 height 24
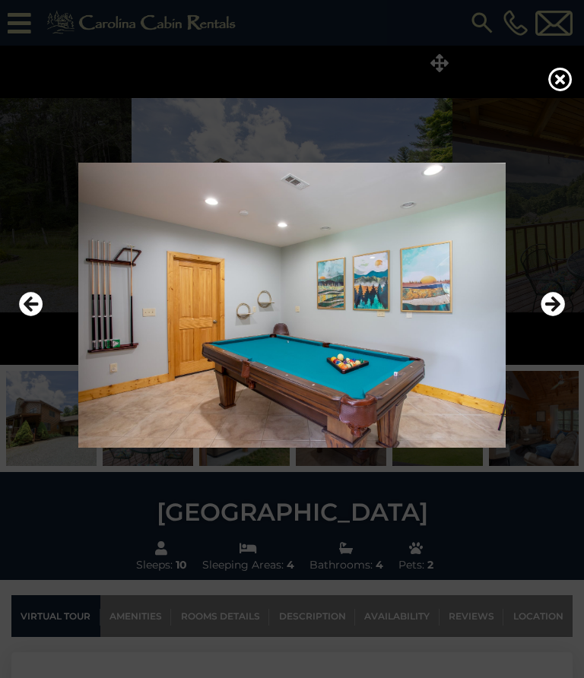
click at [560, 297] on icon "Next" at bounding box center [553, 305] width 24 height 24
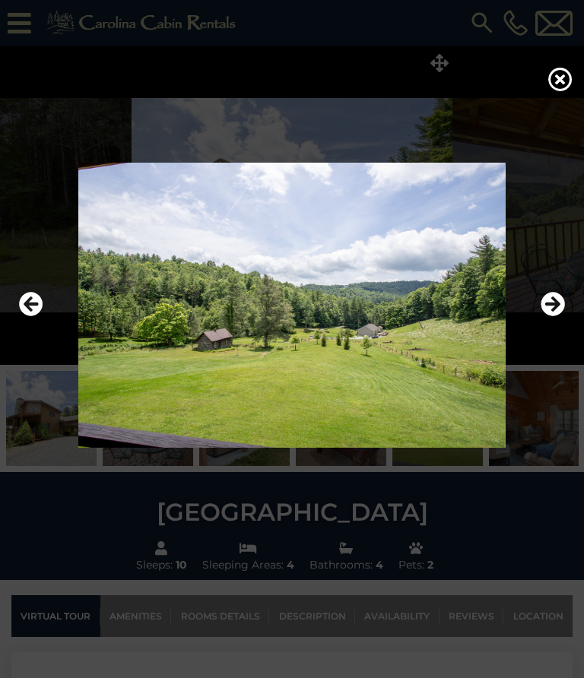
click at [560, 302] on icon "Next" at bounding box center [553, 305] width 24 height 24
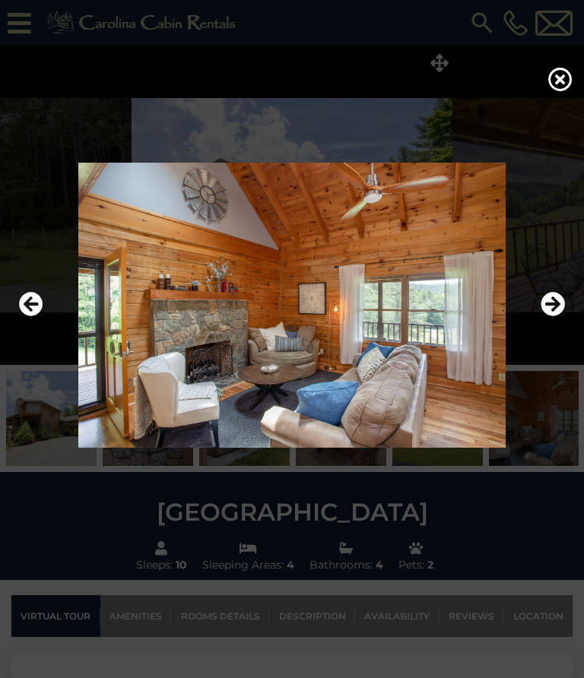
click at [550, 306] on icon "Next" at bounding box center [553, 305] width 24 height 24
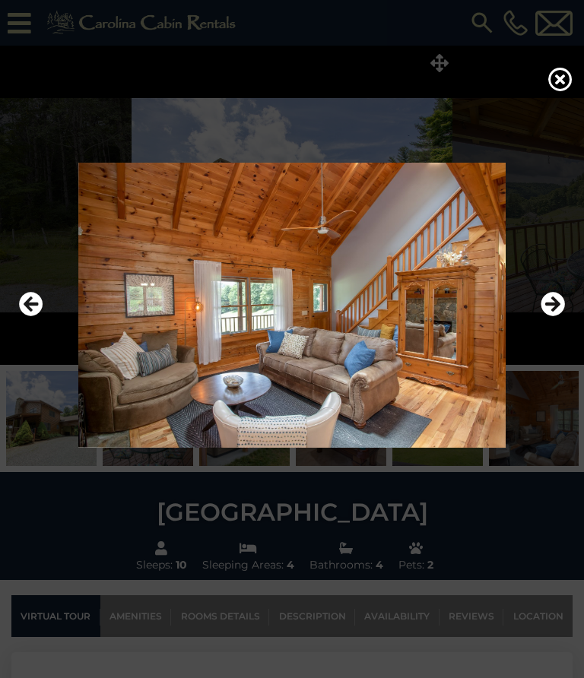
click at [553, 305] on icon "Next" at bounding box center [553, 305] width 24 height 24
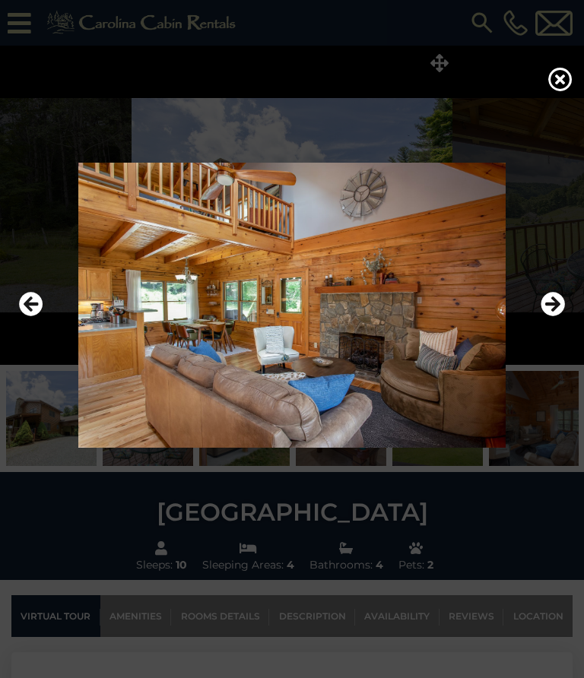
click at [556, 300] on icon "Next" at bounding box center [553, 305] width 24 height 24
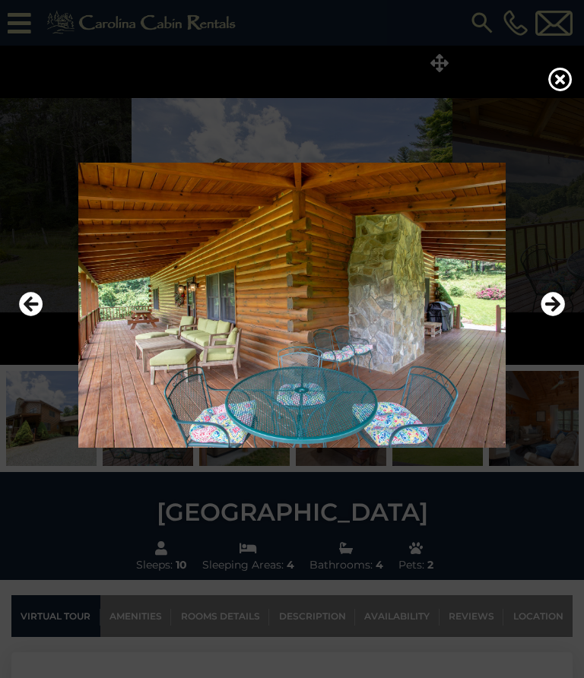
click at [553, 304] on icon "Next" at bounding box center [553, 305] width 24 height 24
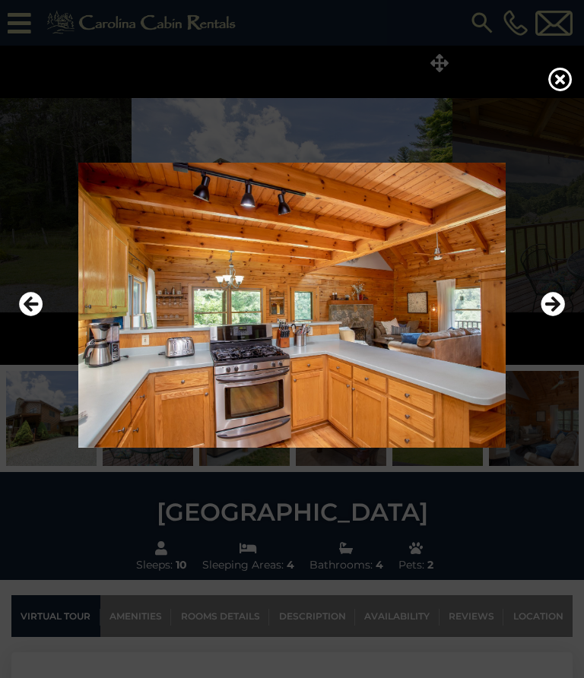
click at [556, 296] on icon "Next" at bounding box center [553, 305] width 24 height 24
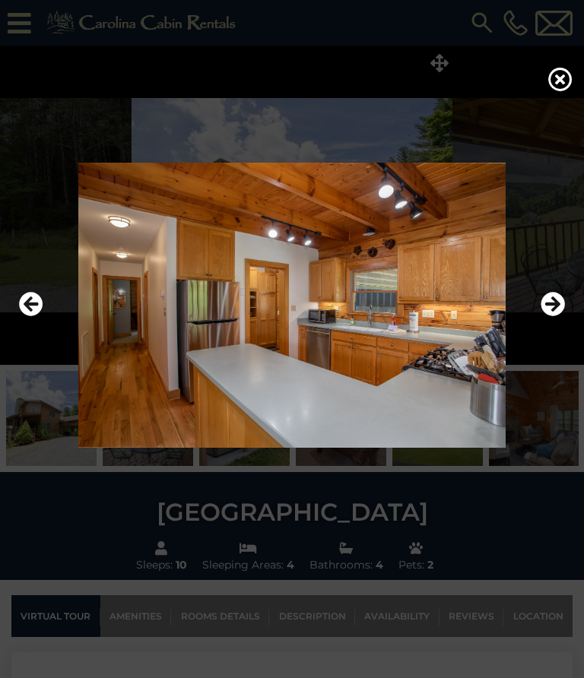
click at [555, 310] on icon "Next" at bounding box center [553, 305] width 24 height 24
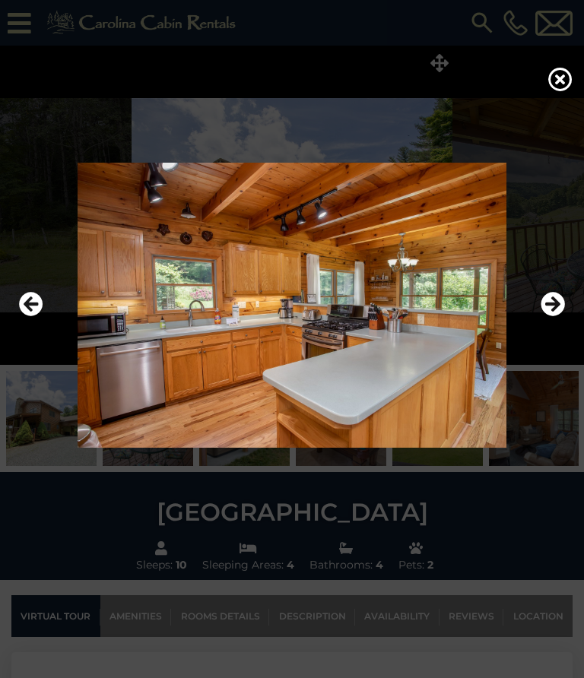
click at [565, 296] on img at bounding box center [291, 305] width 553 height 285
click at [547, 312] on icon "Next" at bounding box center [553, 305] width 24 height 24
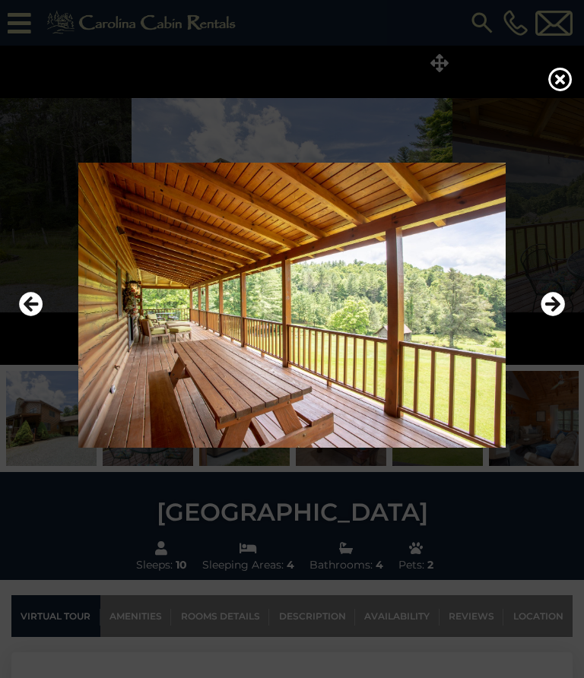
click at [564, 301] on icon "Next" at bounding box center [553, 305] width 24 height 24
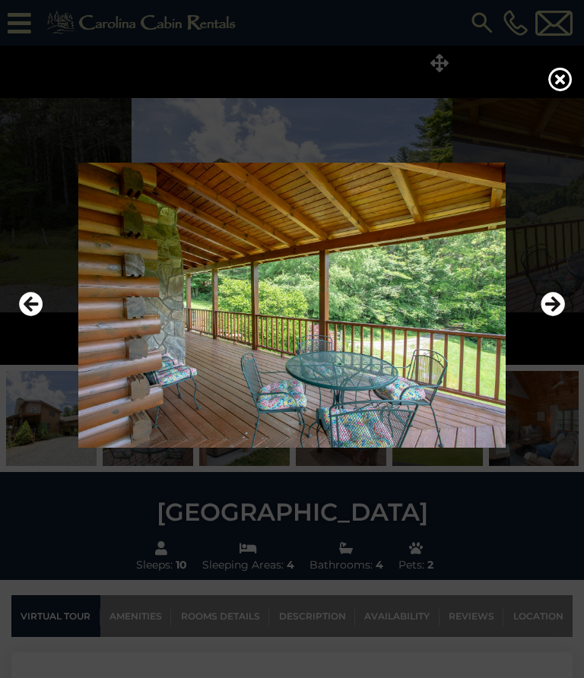
click at [556, 306] on icon "Next" at bounding box center [553, 305] width 24 height 24
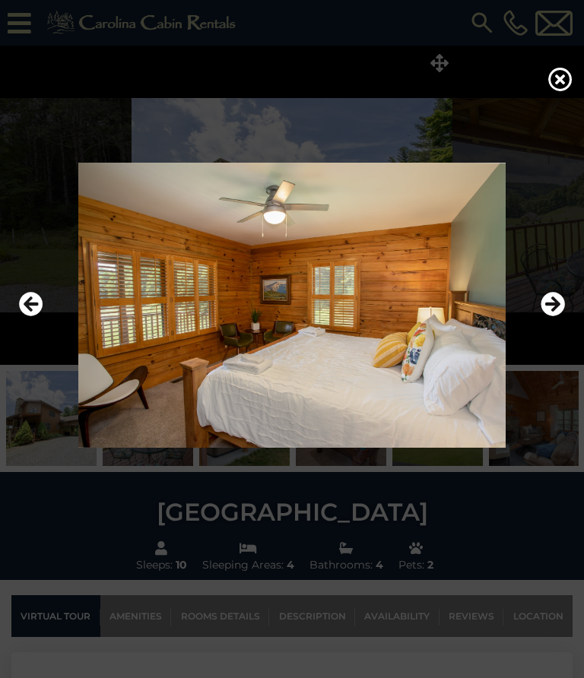
click at [563, 307] on icon "Next" at bounding box center [553, 305] width 24 height 24
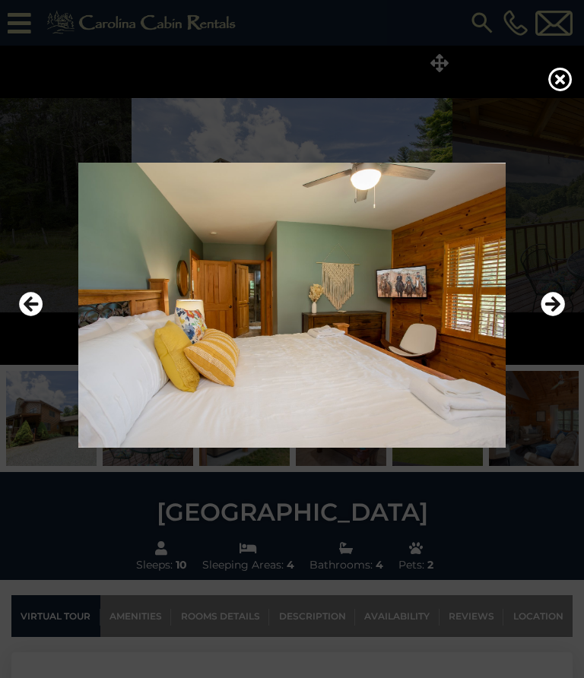
click at [566, 301] on img at bounding box center [291, 305] width 553 height 285
click at [563, 297] on icon "Next" at bounding box center [553, 305] width 24 height 24
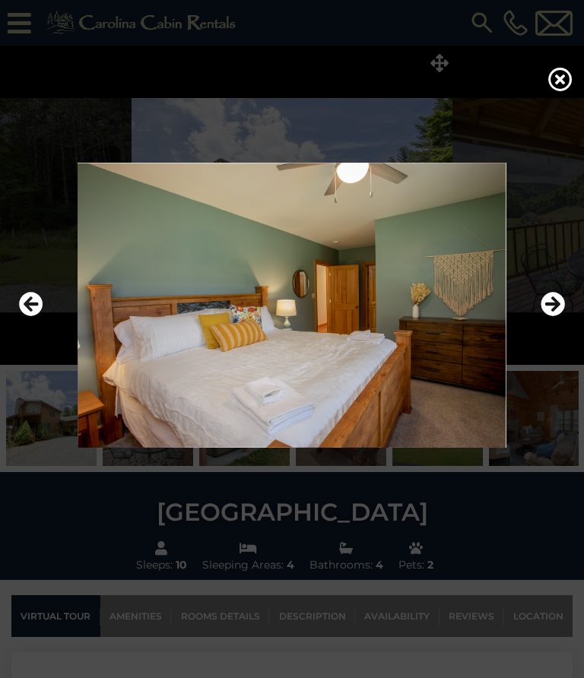
click at [559, 308] on icon "Next" at bounding box center [553, 305] width 24 height 24
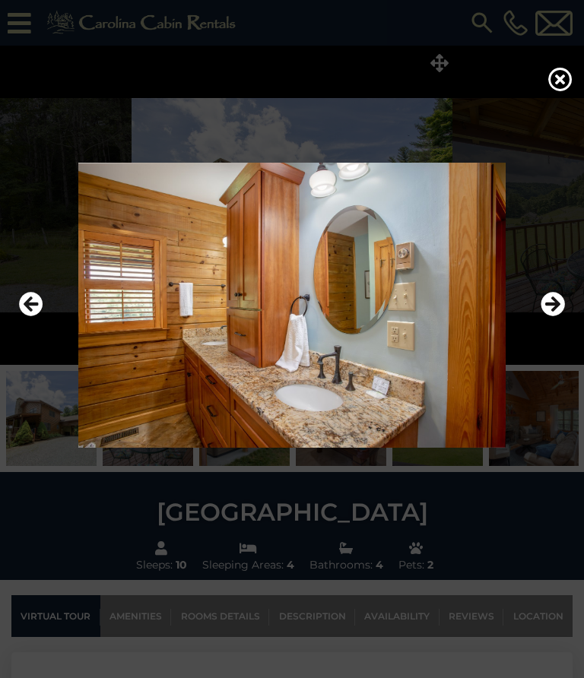
click at [567, 304] on img at bounding box center [291, 305] width 553 height 285
click at [565, 306] on img at bounding box center [291, 305] width 553 height 285
click at [567, 295] on img at bounding box center [291, 305] width 553 height 285
click at [557, 302] on icon "Next" at bounding box center [553, 305] width 24 height 24
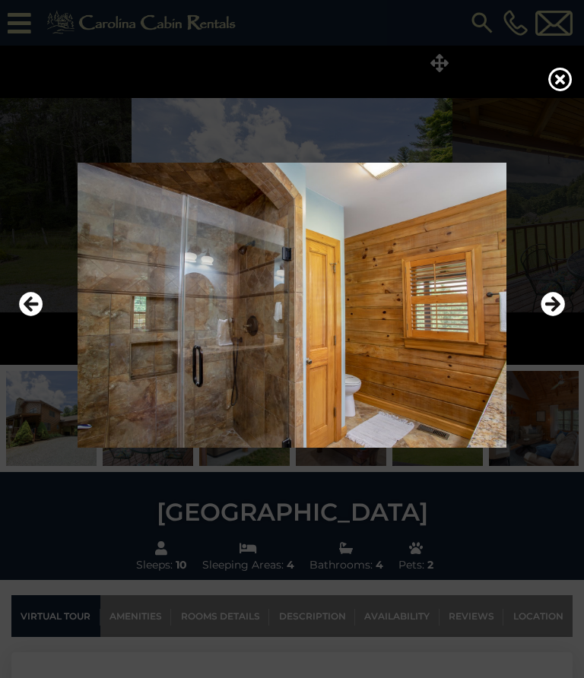
click at [553, 299] on icon "Next" at bounding box center [553, 305] width 24 height 24
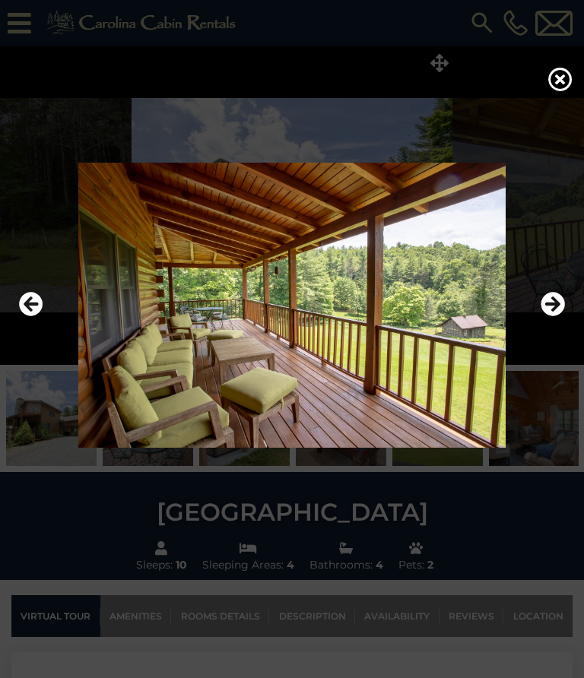
click at [556, 300] on icon "Next" at bounding box center [553, 305] width 24 height 24
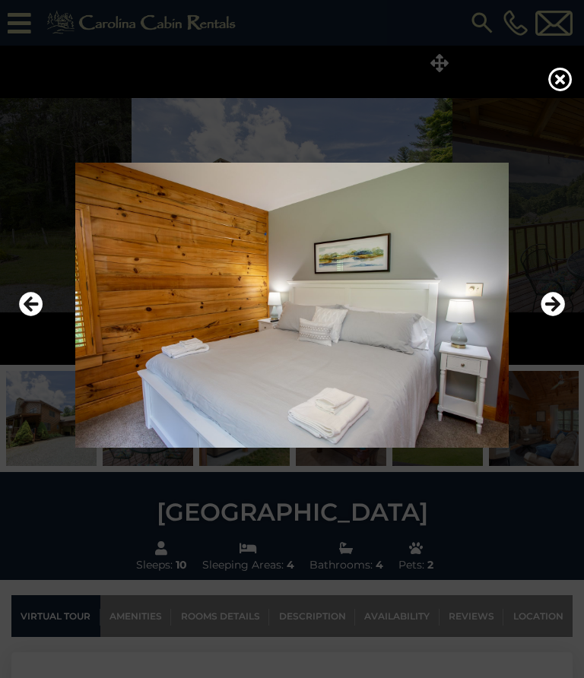
click at [557, 300] on icon "Next" at bounding box center [553, 305] width 24 height 24
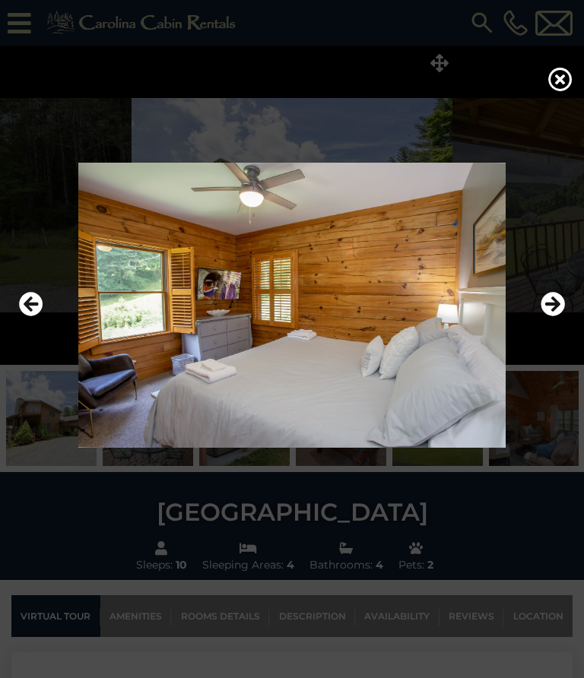
click at [554, 303] on icon "Next" at bounding box center [553, 305] width 24 height 24
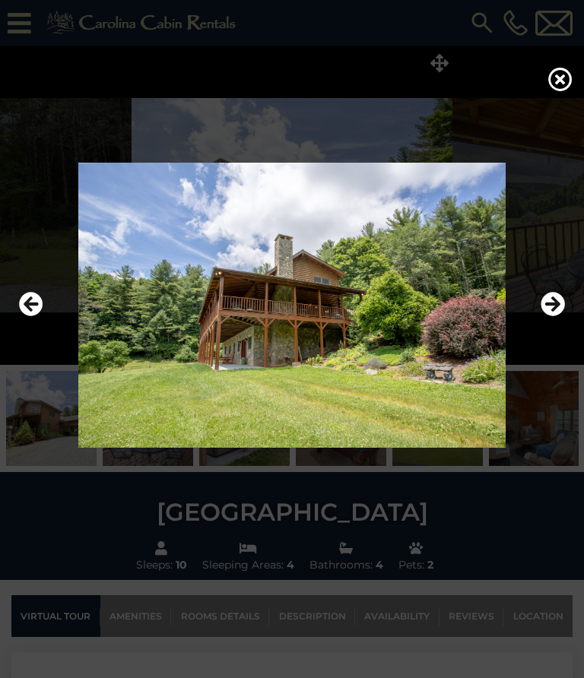
click at [558, 306] on icon "Next" at bounding box center [553, 305] width 24 height 24
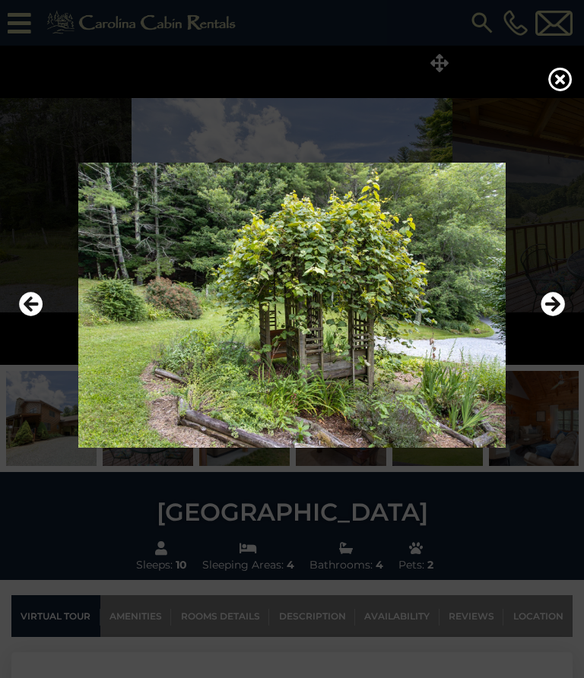
click at [559, 299] on icon "Next" at bounding box center [553, 305] width 24 height 24
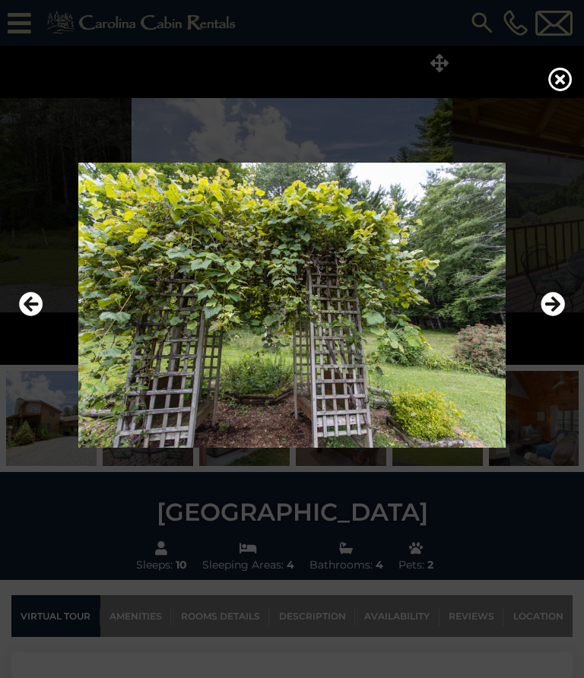
click at [561, 301] on icon "Next" at bounding box center [553, 305] width 24 height 24
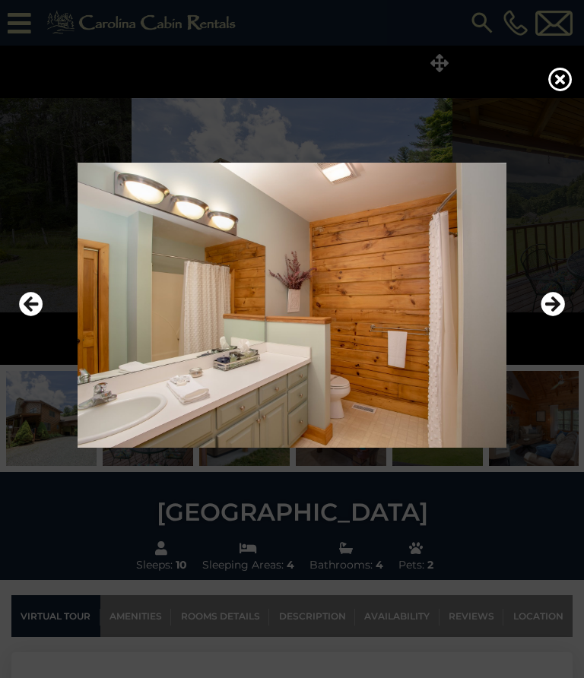
click at [560, 295] on icon "Next" at bounding box center [553, 305] width 24 height 24
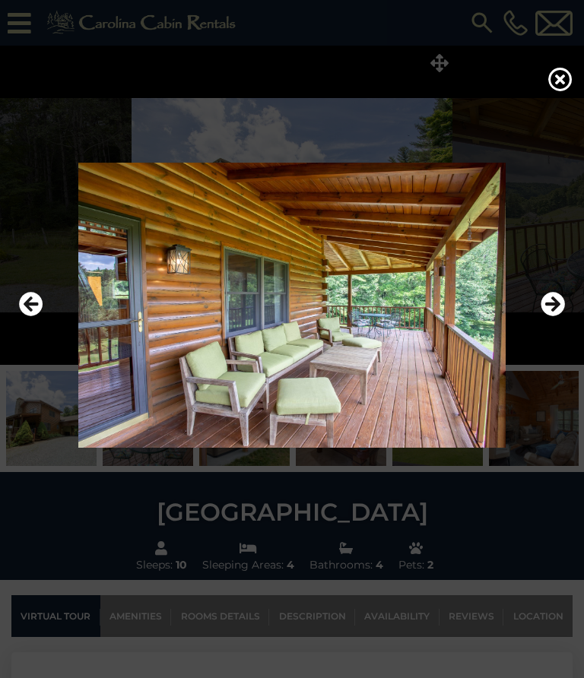
click at [557, 305] on icon "Next" at bounding box center [553, 305] width 24 height 24
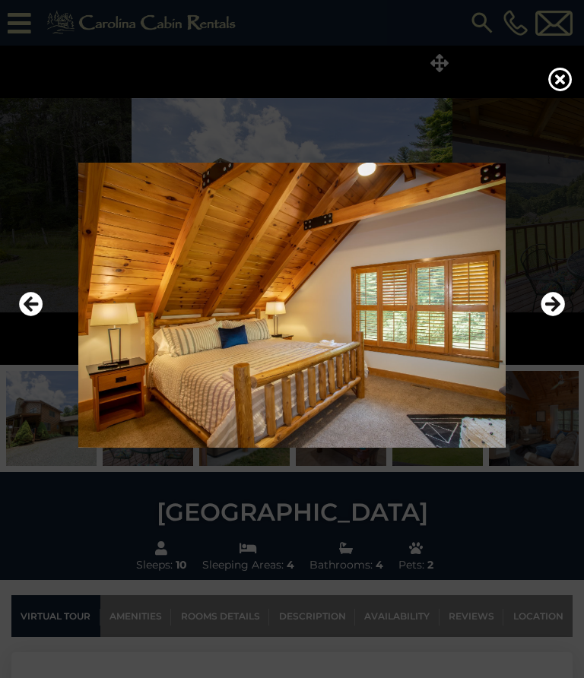
click at [557, 300] on icon "Next" at bounding box center [553, 305] width 24 height 24
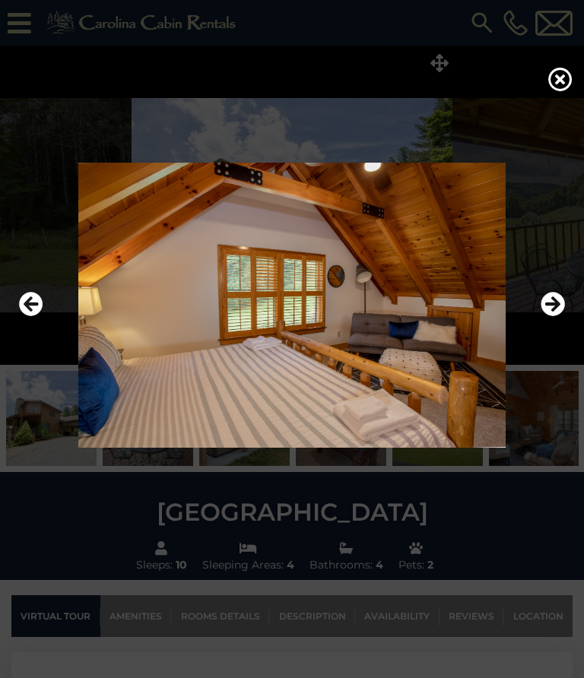
click at [556, 300] on icon "Next" at bounding box center [553, 305] width 24 height 24
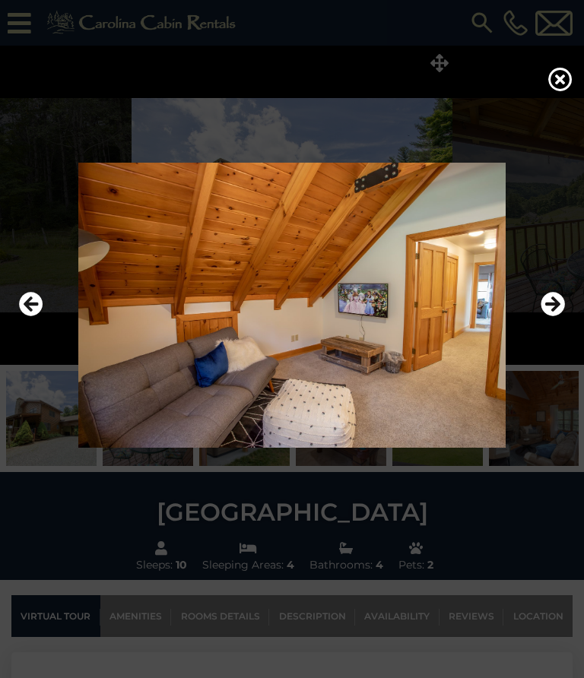
click at [559, 300] on icon "Next" at bounding box center [553, 305] width 24 height 24
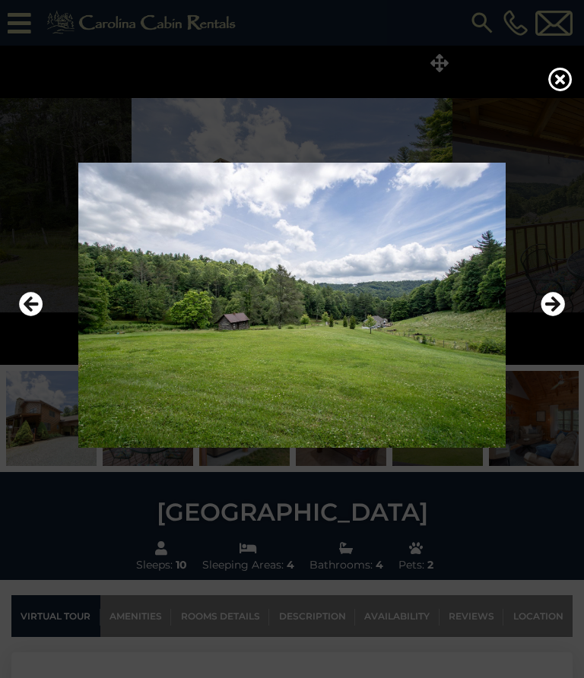
click at [547, 308] on icon "Next" at bounding box center [553, 305] width 24 height 24
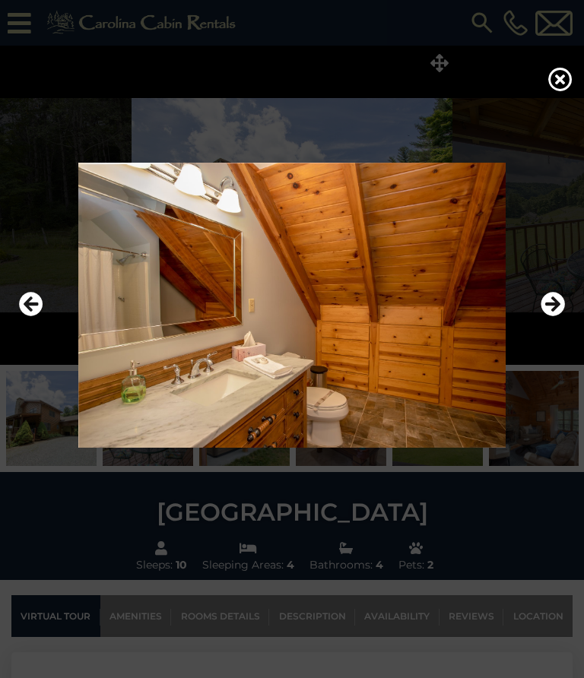
click at [550, 318] on button "Next" at bounding box center [553, 305] width 24 height 35
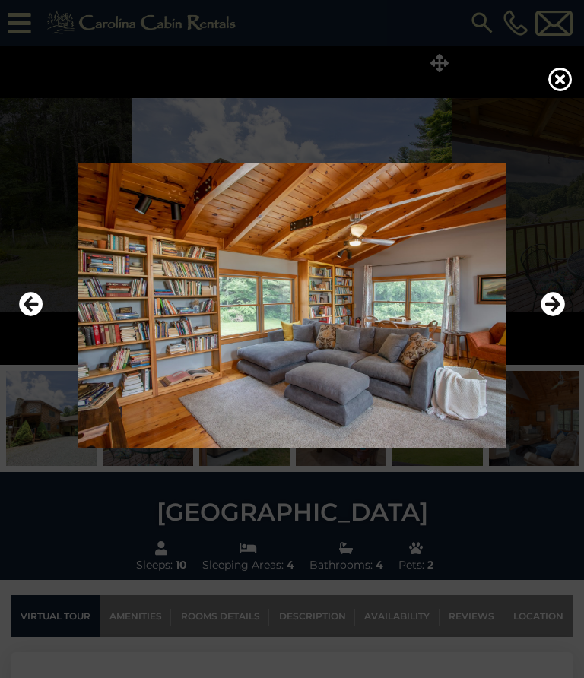
click at [559, 314] on icon "Next" at bounding box center [553, 305] width 24 height 24
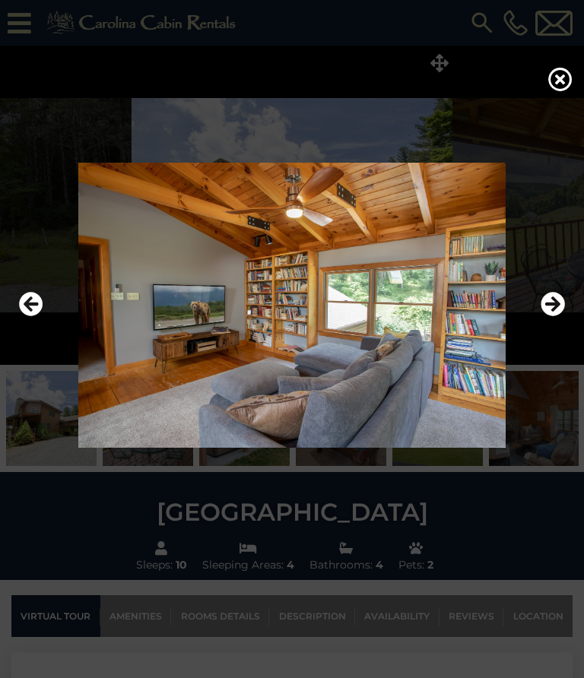
click at [559, 306] on icon "Next" at bounding box center [553, 305] width 24 height 24
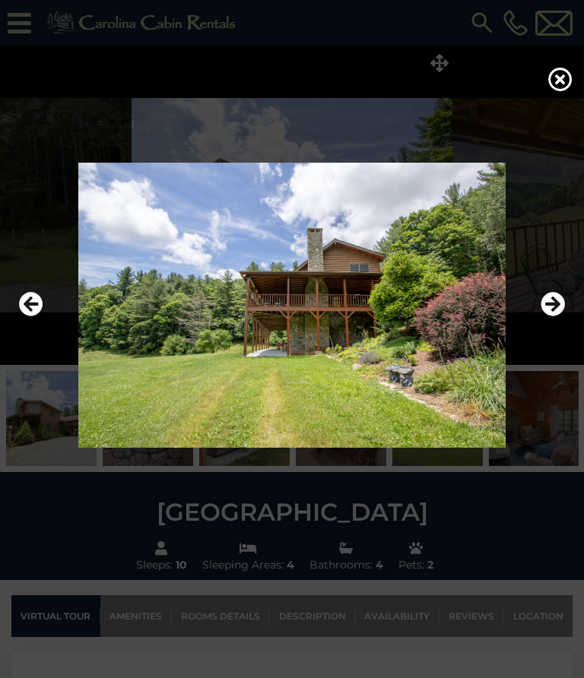
click at [556, 308] on icon "Next" at bounding box center [553, 305] width 24 height 24
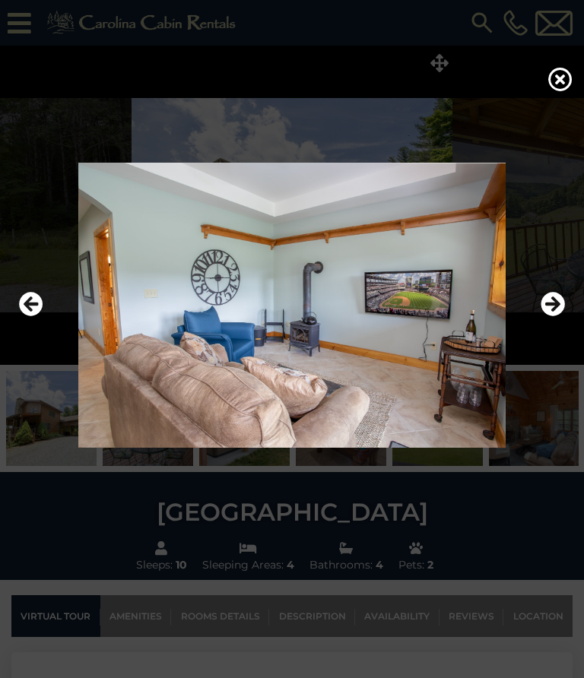
click at [556, 309] on icon "Next" at bounding box center [553, 305] width 24 height 24
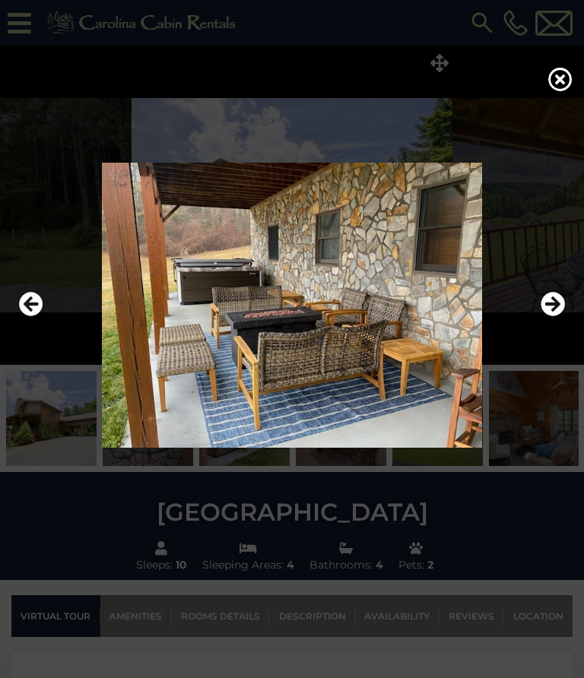
click at [563, 306] on icon "Next" at bounding box center [553, 305] width 24 height 24
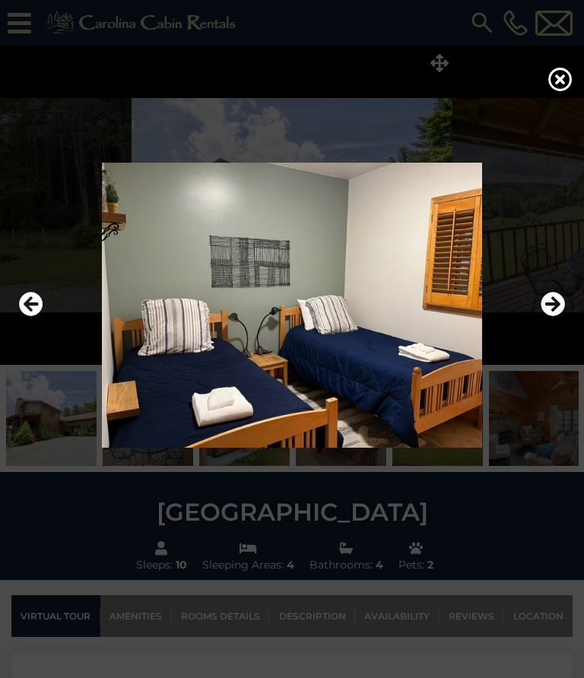
click at [554, 303] on icon "Next" at bounding box center [553, 305] width 24 height 24
